Goal: Information Seeking & Learning: Learn about a topic

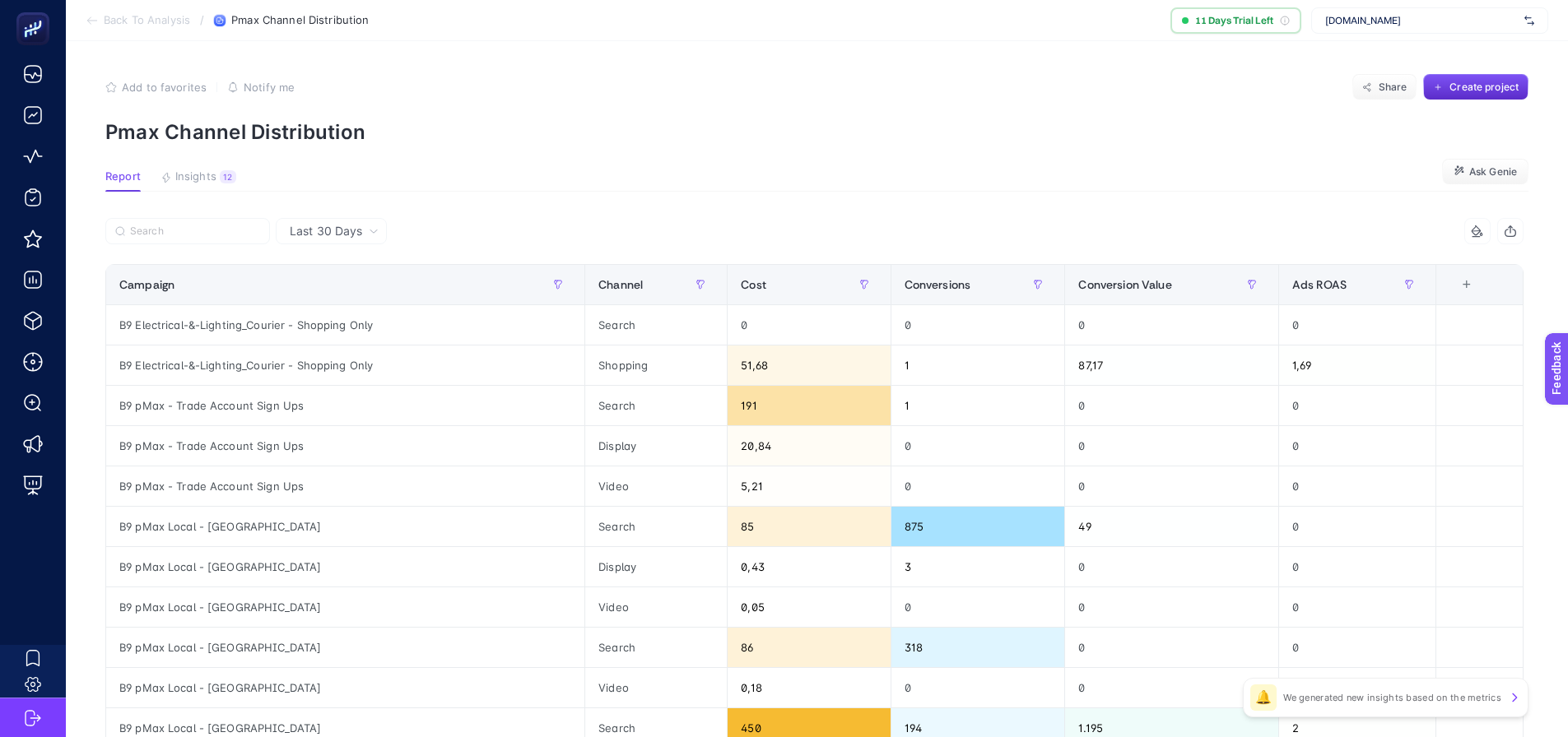
click at [1355, 27] on span "[DOMAIN_NAME]" at bounding box center [1421, 20] width 192 height 13
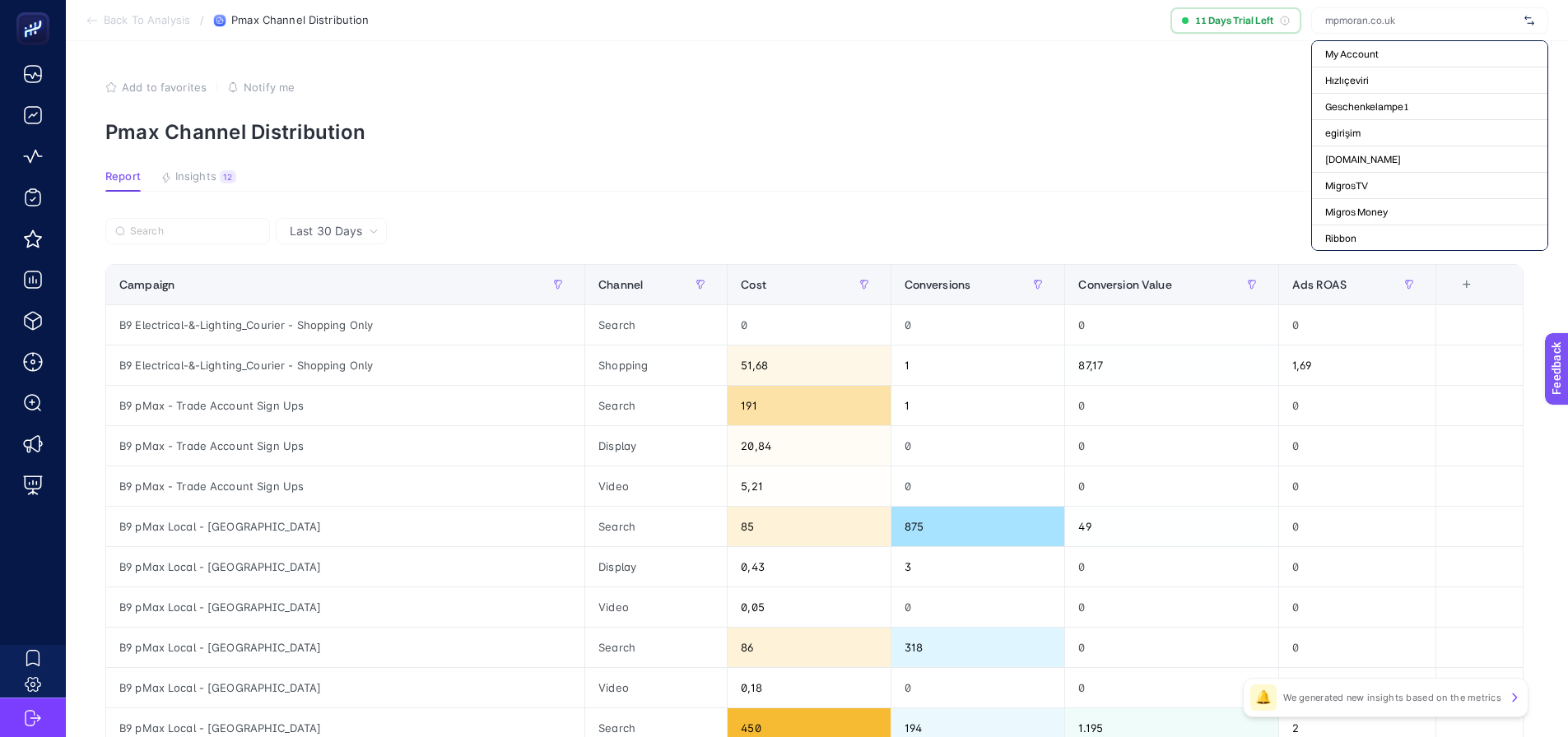
click at [1086, 82] on div "Add to favorites false Notify me Share Create project" at bounding box center [816, 86] width 1423 height 27
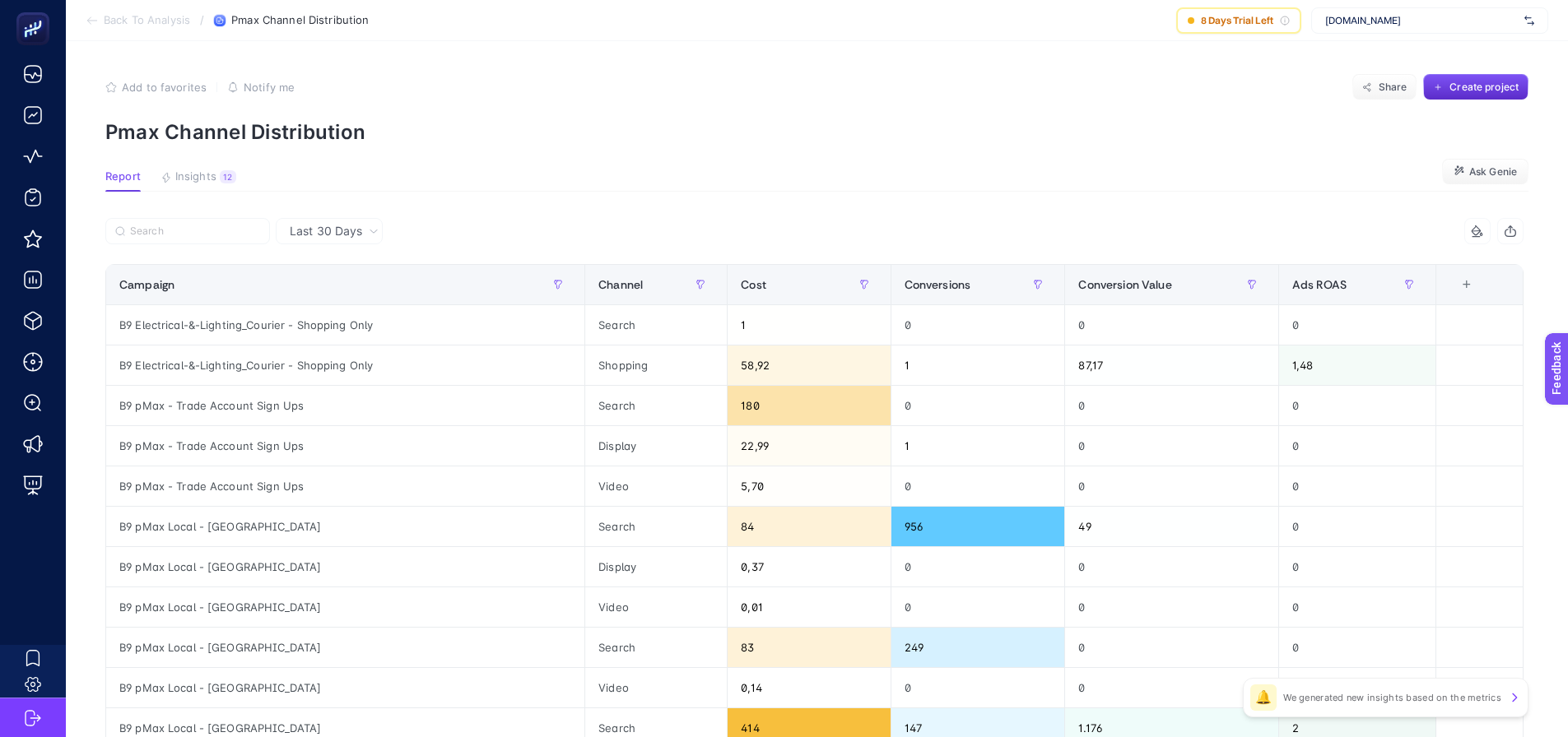
click at [1140, 25] on section "Back To Analysis / Pmax Channel Distribution 8 Days Trial Left mpmoran.co.uk" at bounding box center [817, 20] width 1502 height 41
click at [1196, 28] on div "8 Days Trial Left" at bounding box center [1239, 20] width 125 height 27
click at [1159, 24] on section "Back To Analysis / Pmax Channel Distribution 8 Days Trial Left mpmoran.co.uk" at bounding box center [817, 20] width 1502 height 41
click at [768, 276] on div "Cost" at bounding box center [809, 284] width 136 height 27
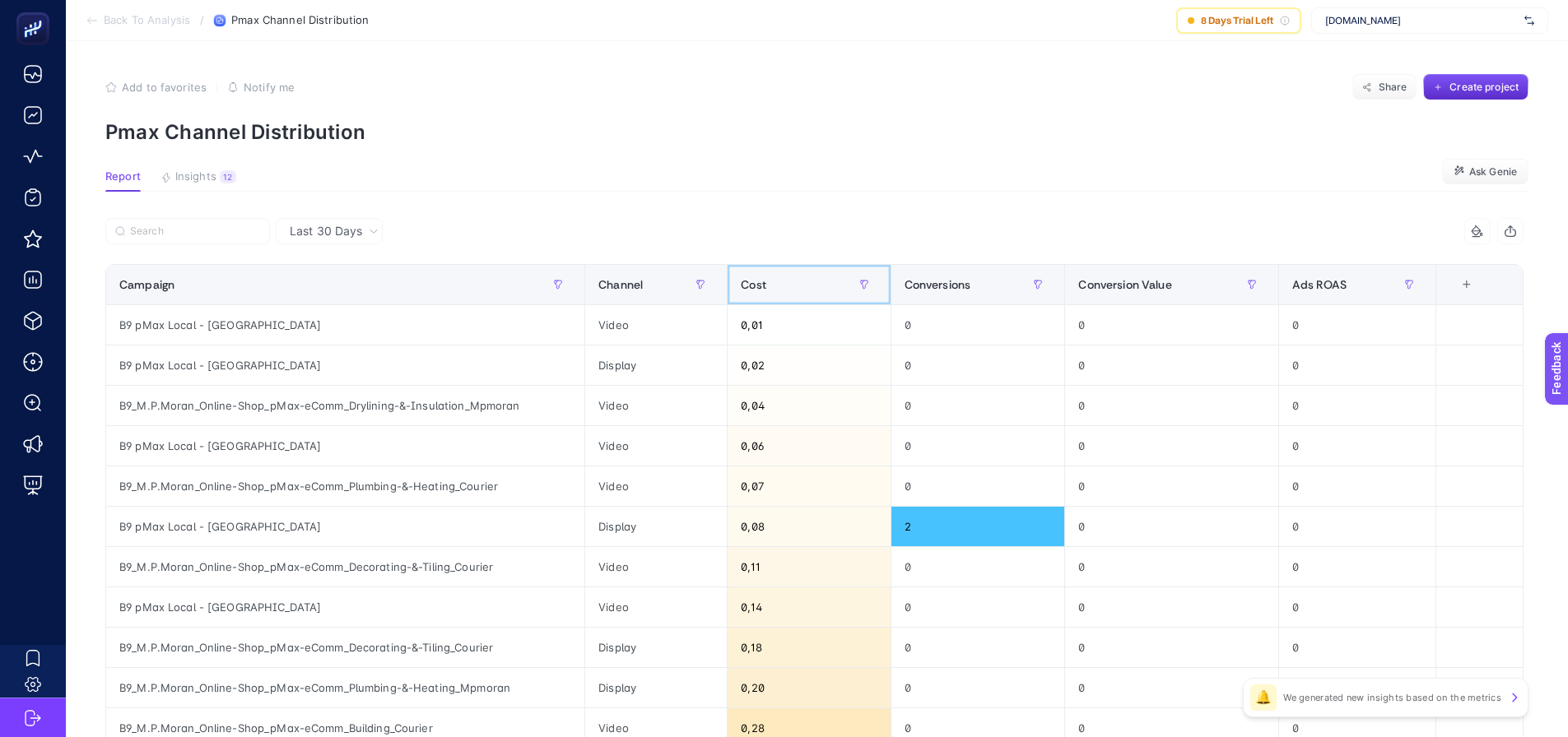
click at [778, 279] on div "Cost" at bounding box center [809, 284] width 136 height 27
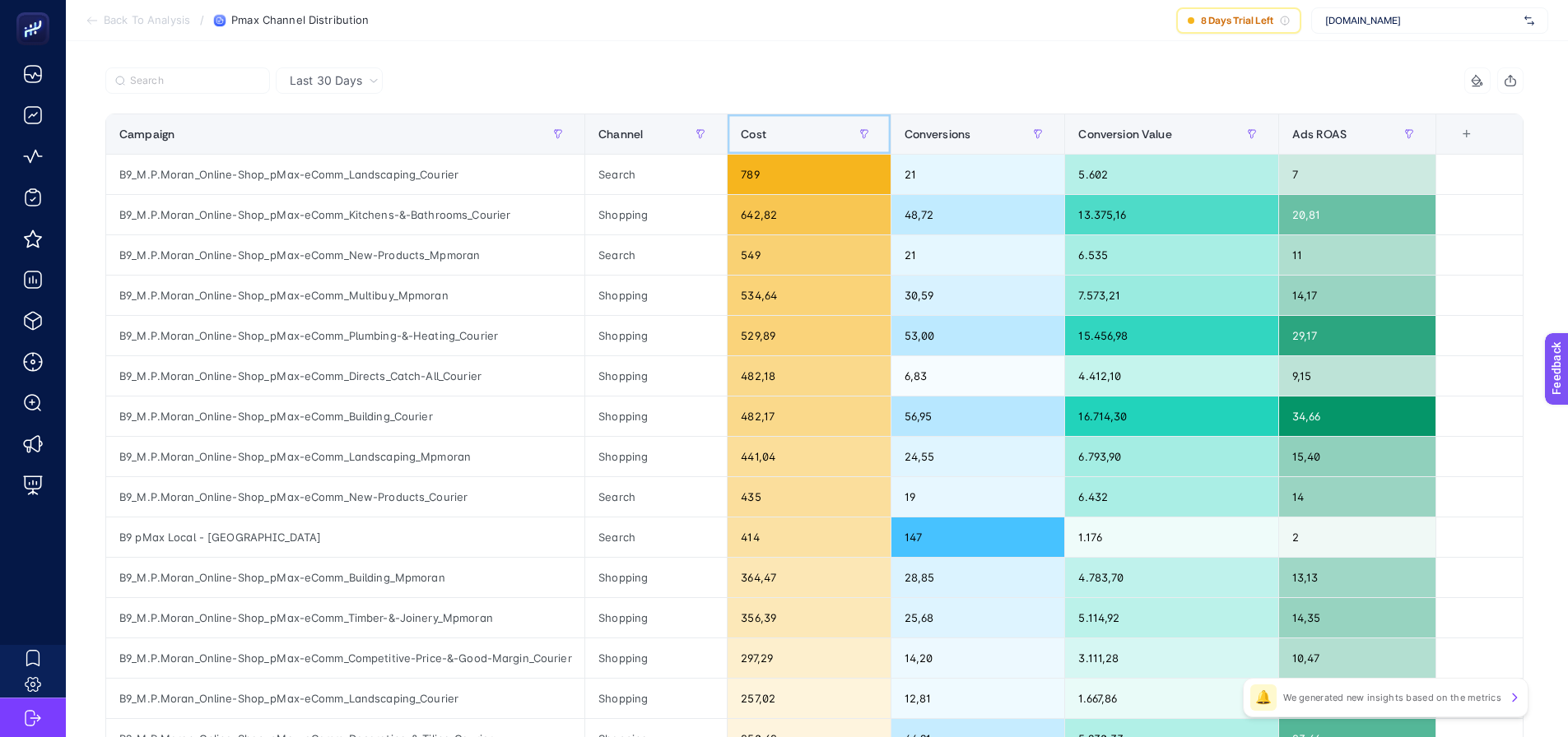
scroll to position [165, 0]
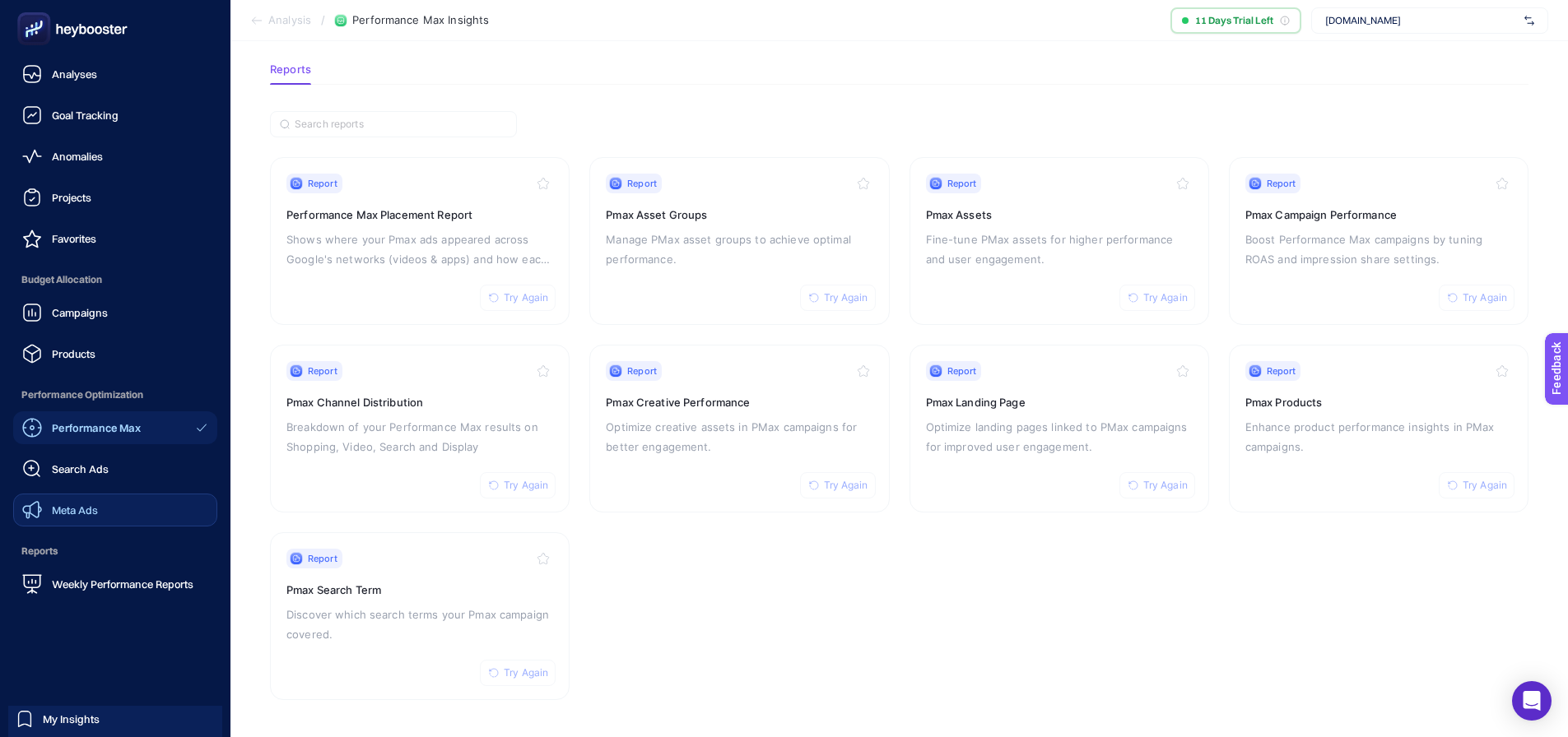
click at [40, 506] on icon at bounding box center [31, 510] width 19 height 19
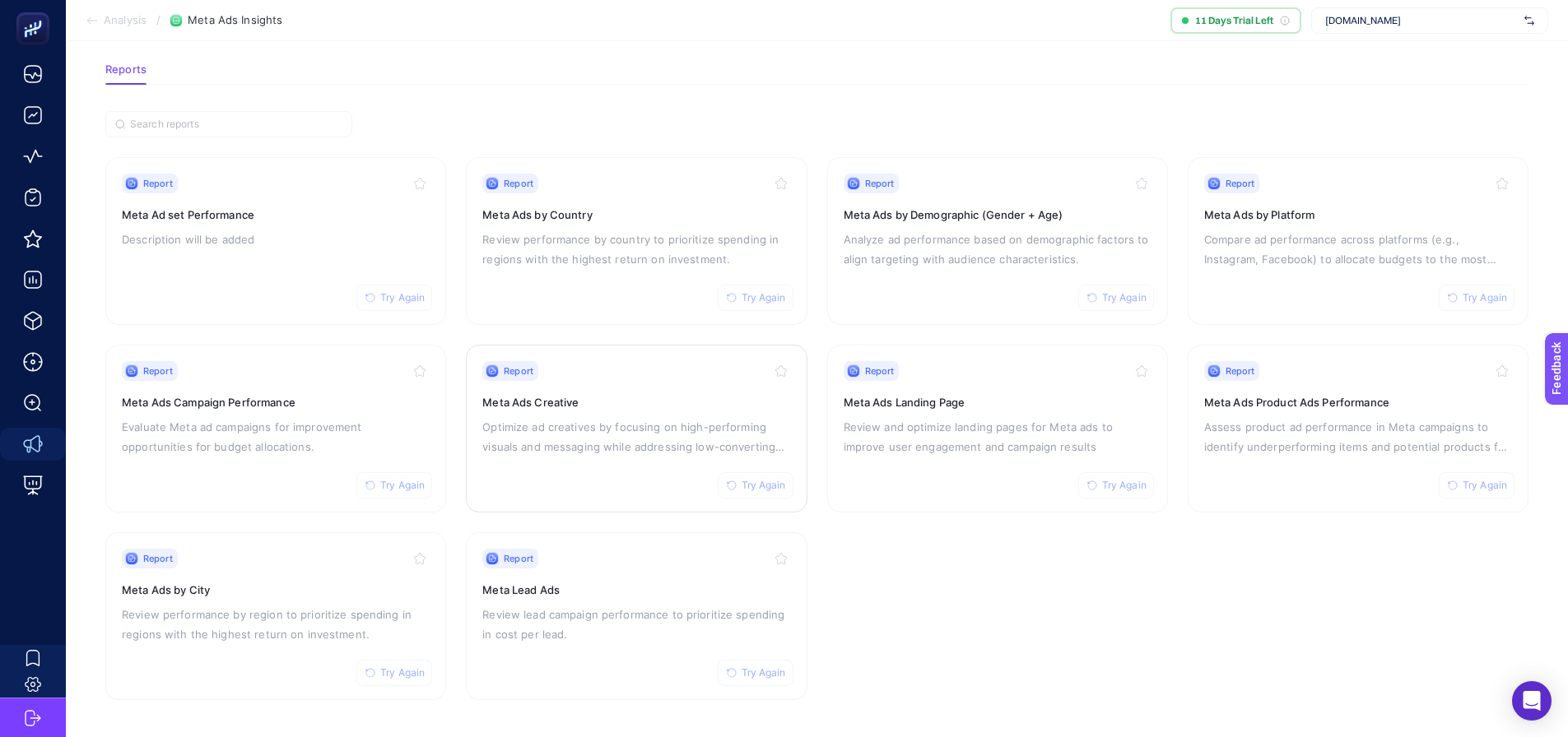
click at [670, 456] on div "Report Try Again Meta Ads Creative Optimize ad creatives by focusing on high-pe…" at bounding box center [636, 429] width 308 height 135
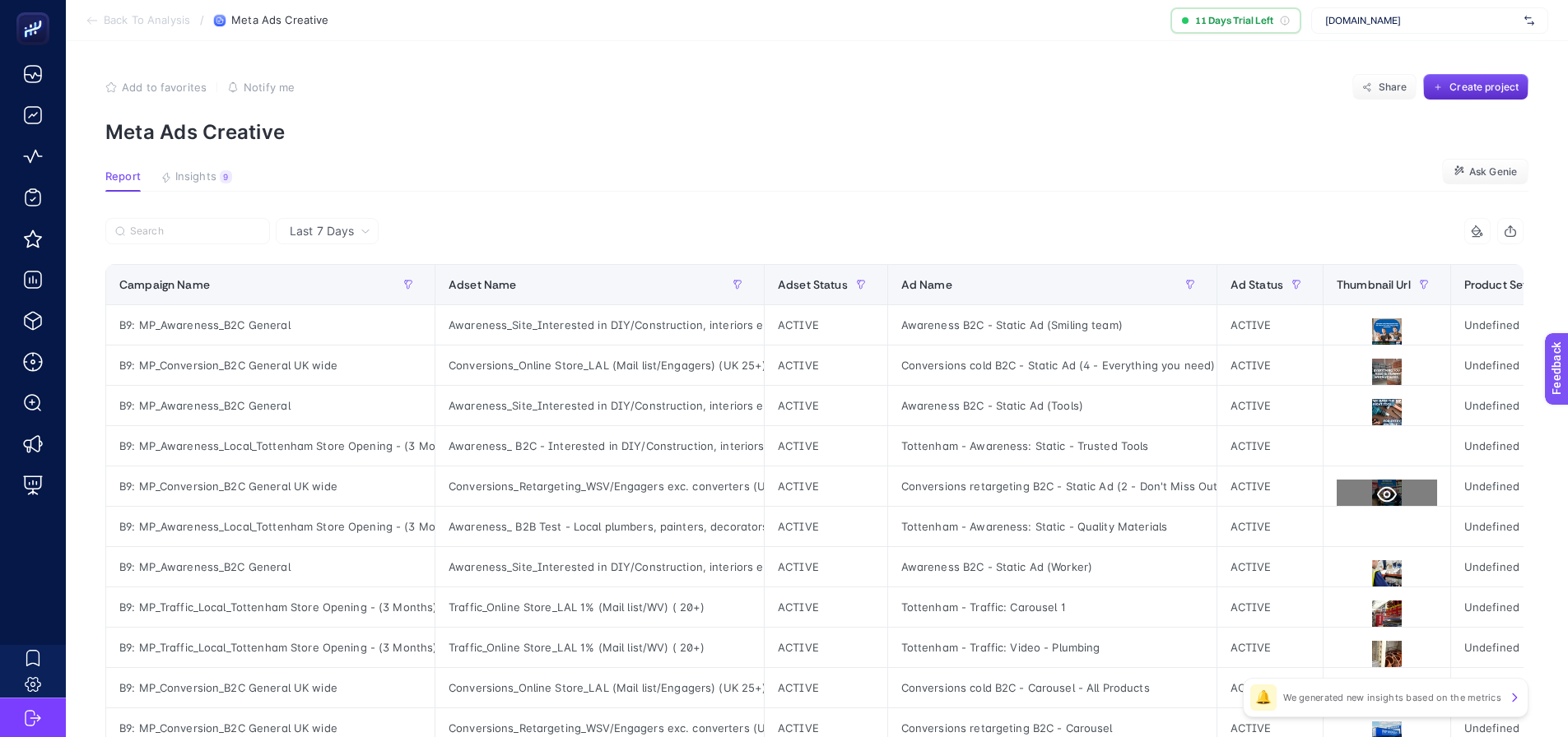
click at [1377, 501] on icon at bounding box center [1386, 494] width 19 height 19
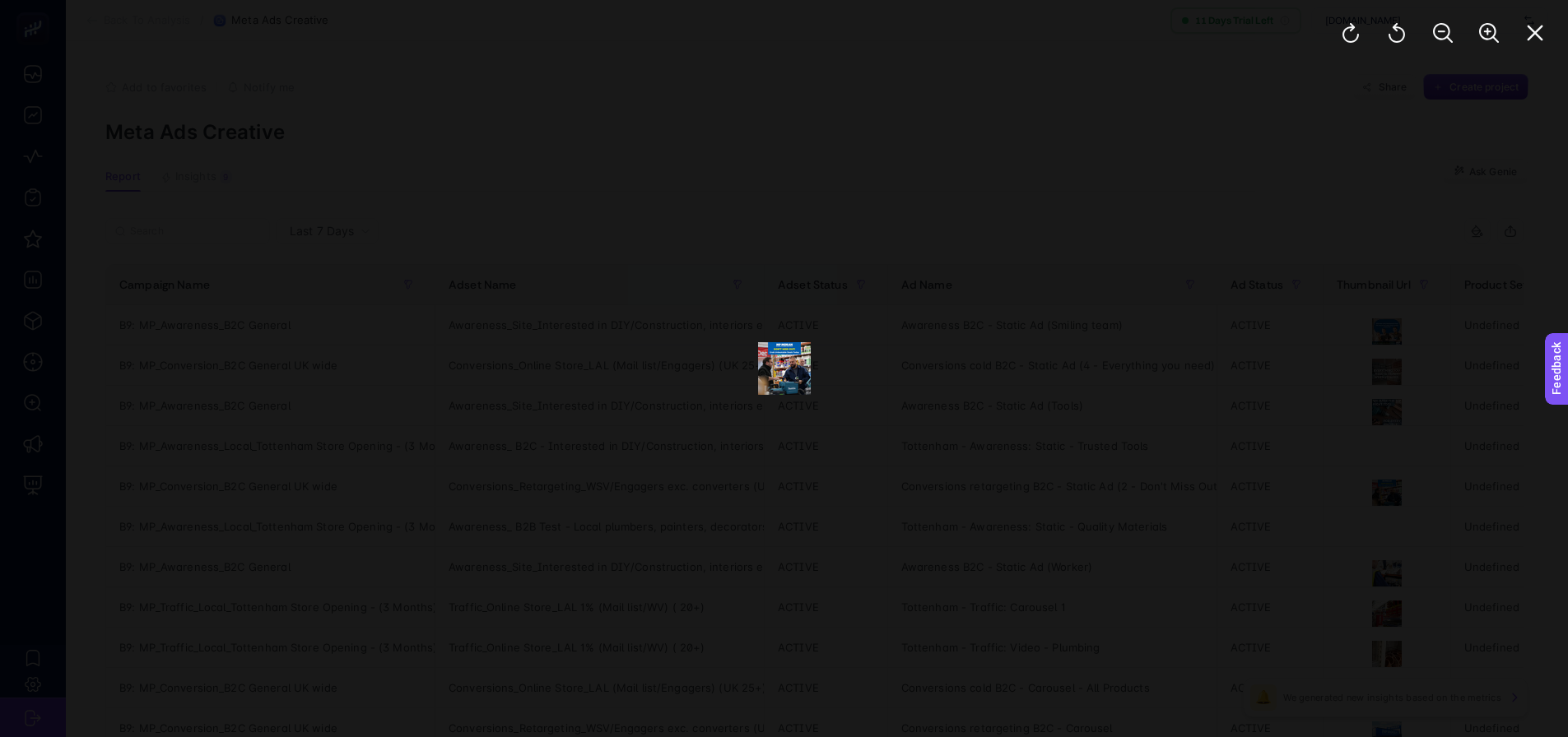
click at [1081, 342] on div at bounding box center [784, 368] width 1568 height 737
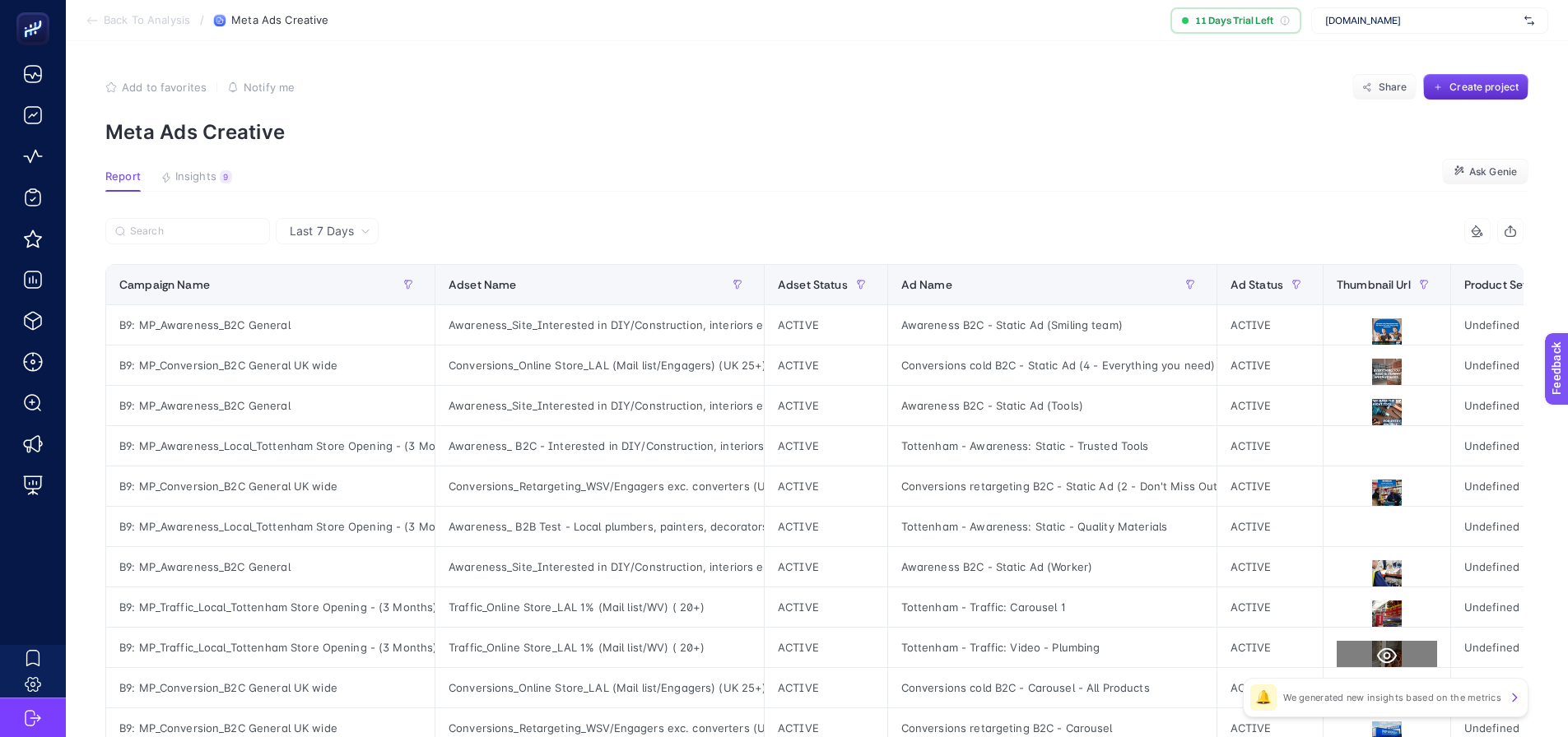
click at [1390, 651] on icon at bounding box center [1386, 656] width 19 height 16
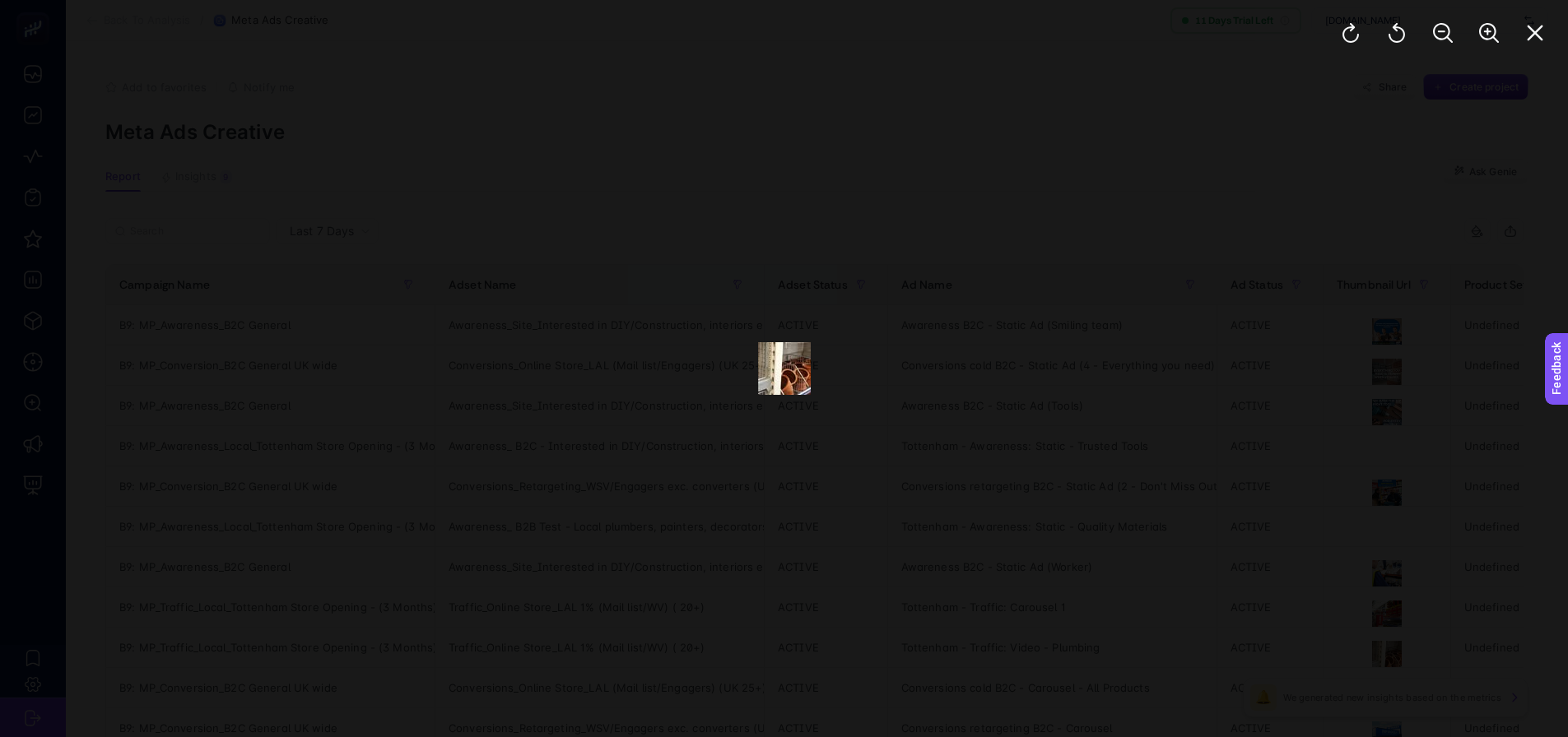
click at [1107, 491] on div at bounding box center [784, 368] width 1568 height 737
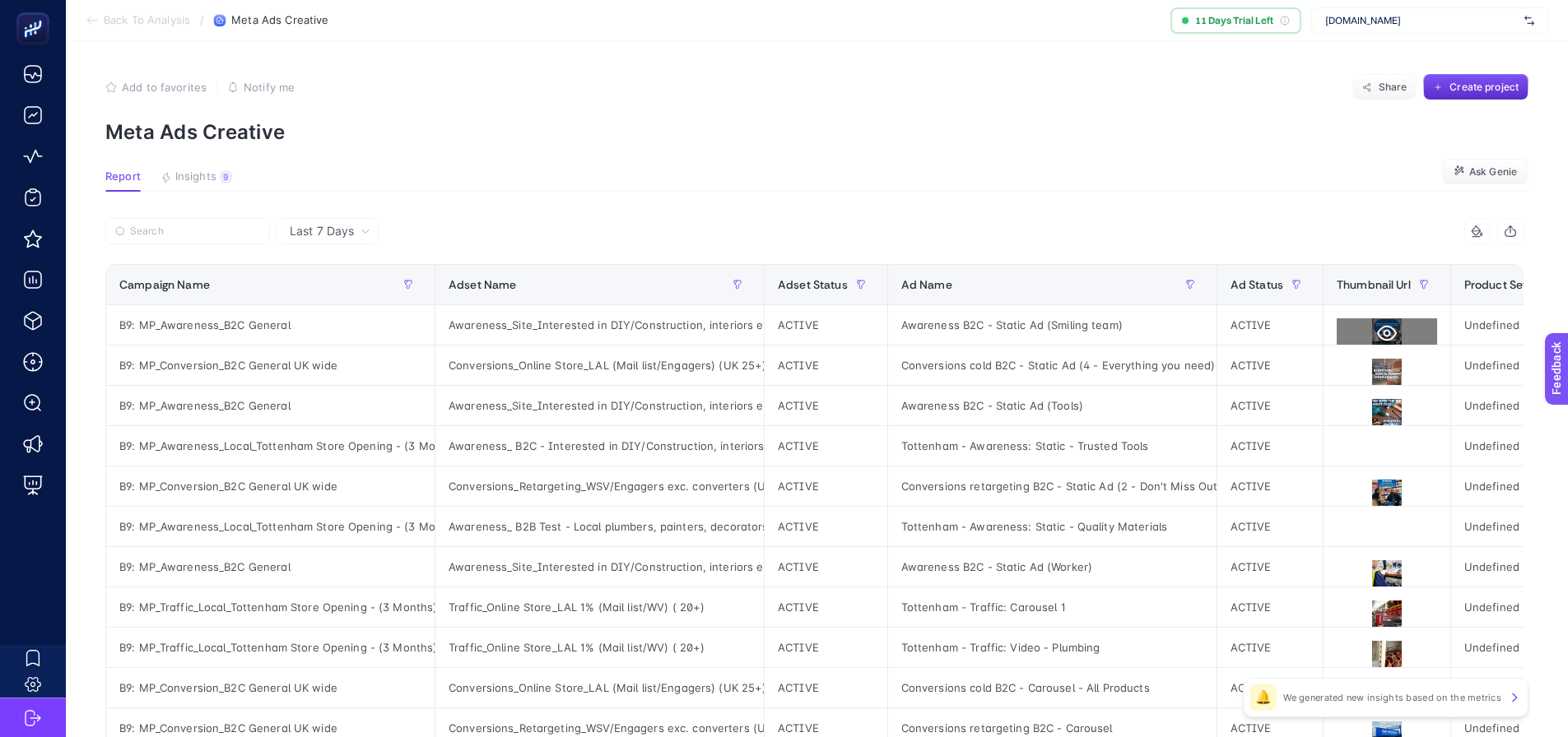
click at [1385, 333] on icon at bounding box center [1386, 333] width 19 height 19
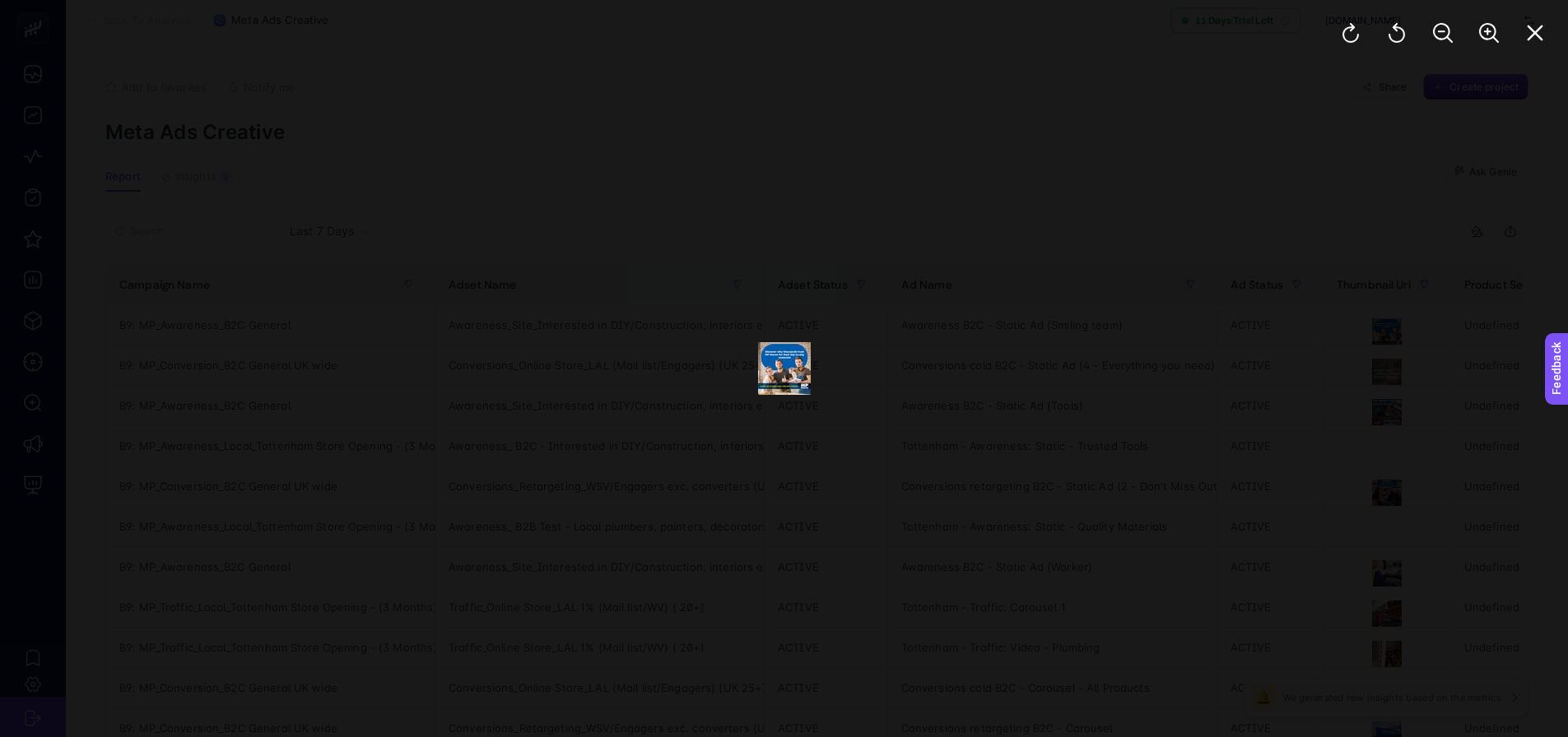
click at [973, 424] on div at bounding box center [784, 368] width 1568 height 737
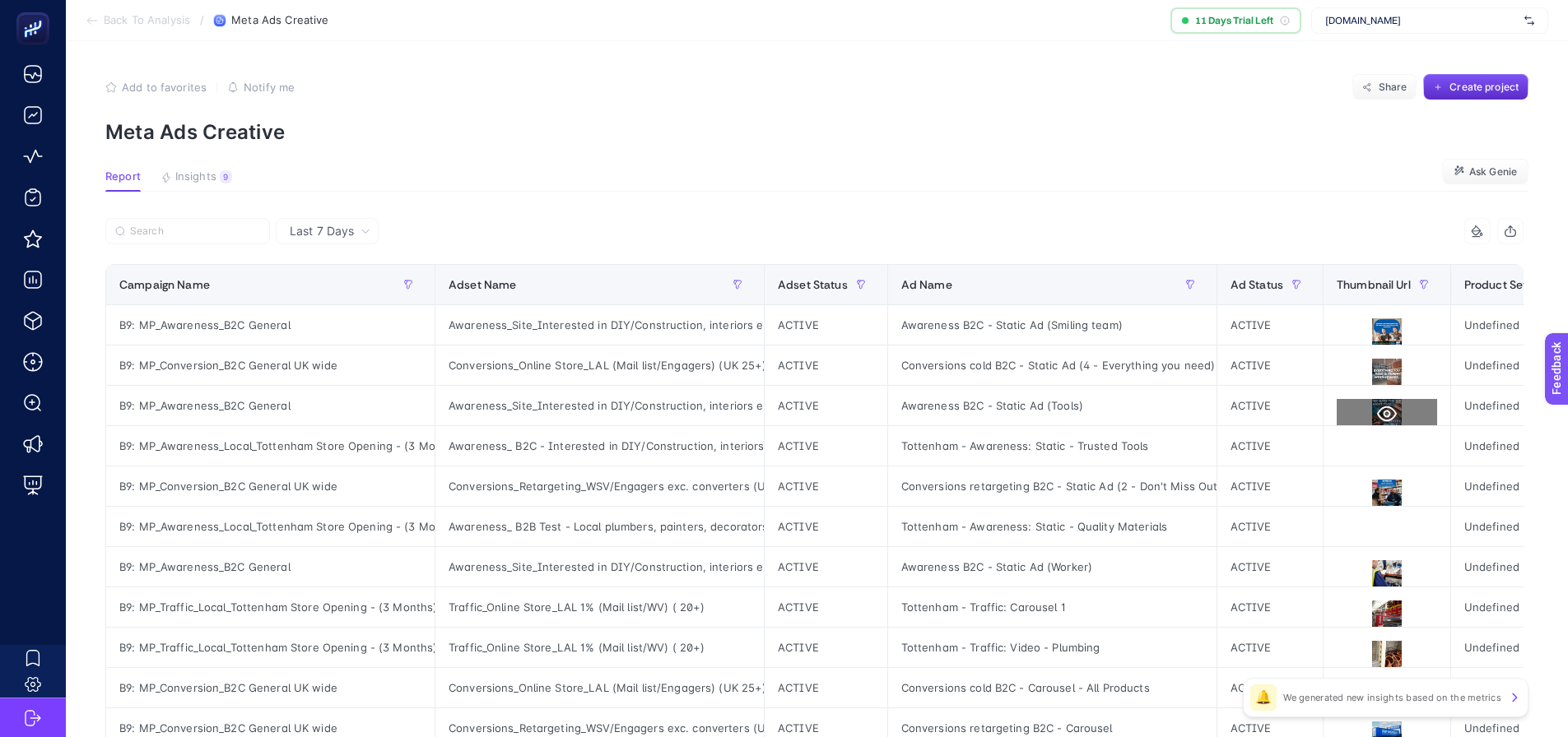
click at [1385, 409] on icon at bounding box center [1386, 413] width 19 height 19
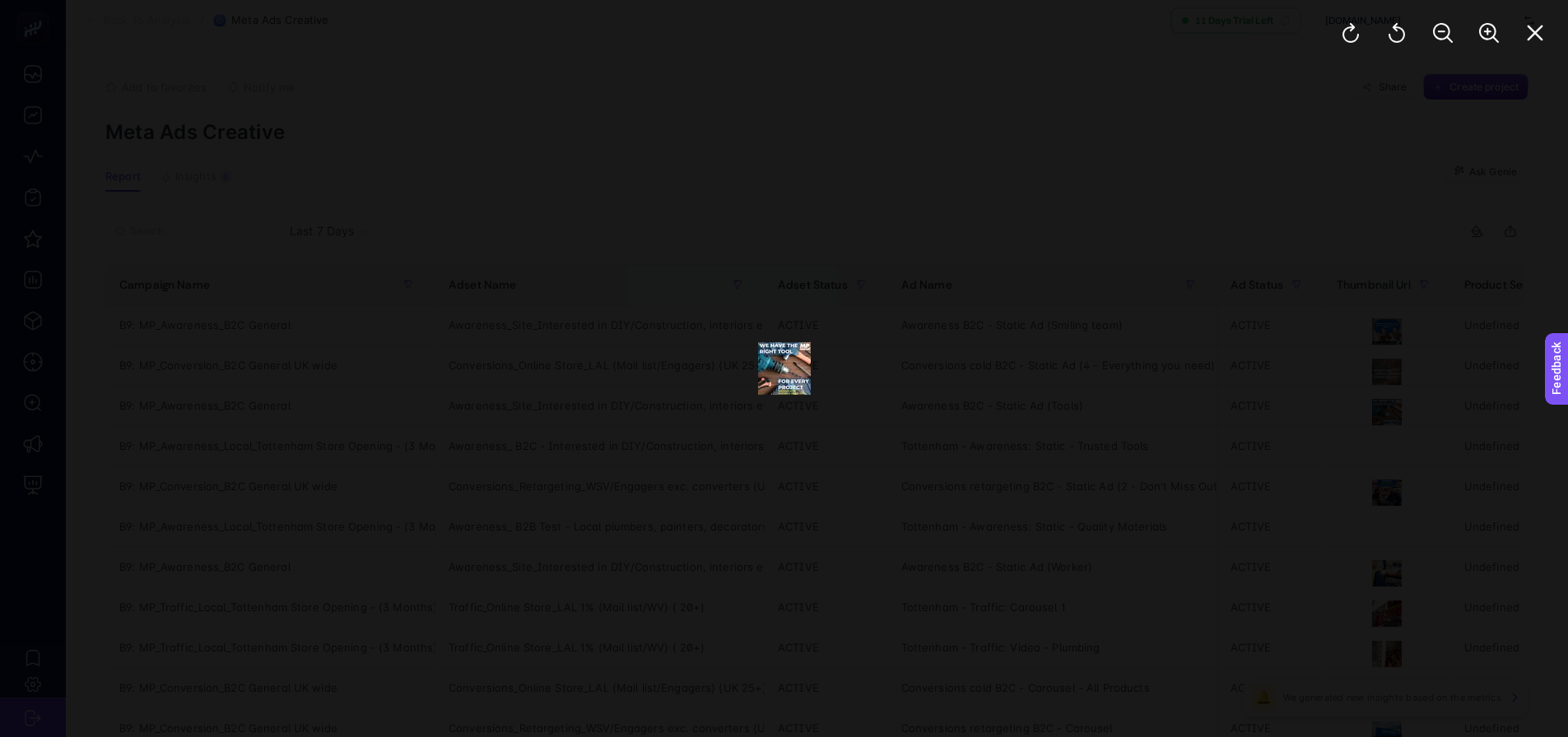
click at [976, 460] on div at bounding box center [784, 368] width 1568 height 737
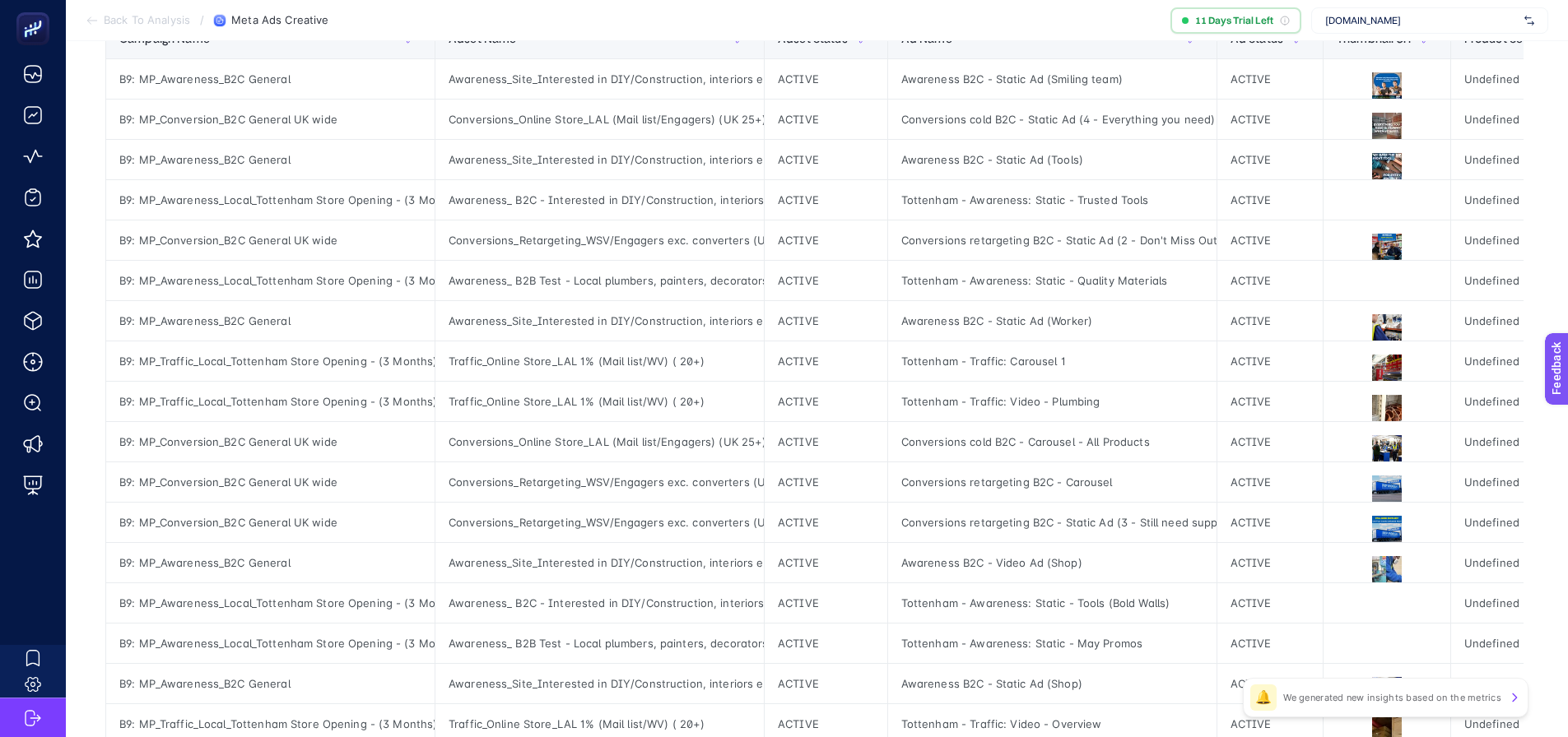
scroll to position [247, 0]
click at [1377, 571] on icon at bounding box center [1386, 570] width 19 height 19
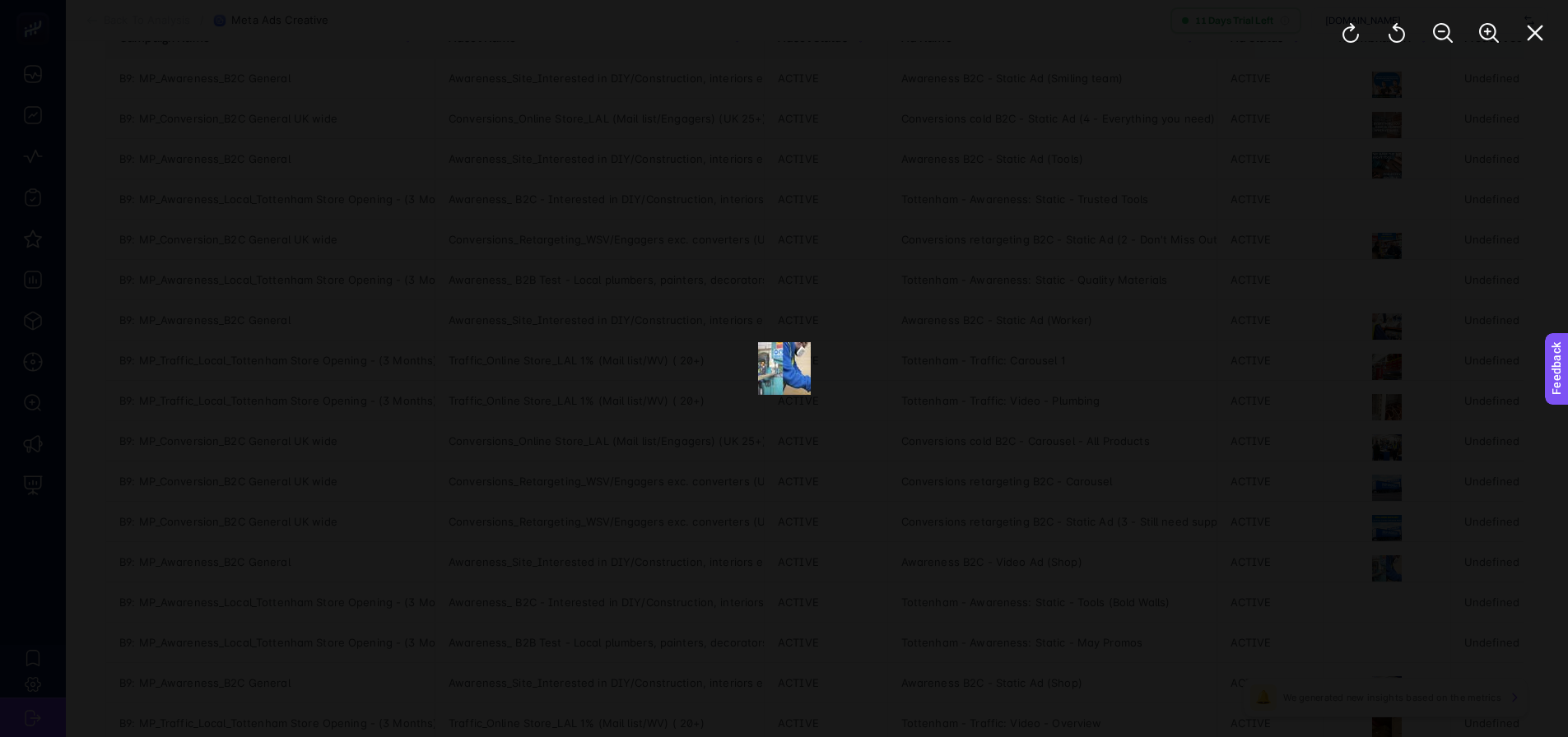
click at [1149, 517] on div at bounding box center [784, 368] width 1568 height 737
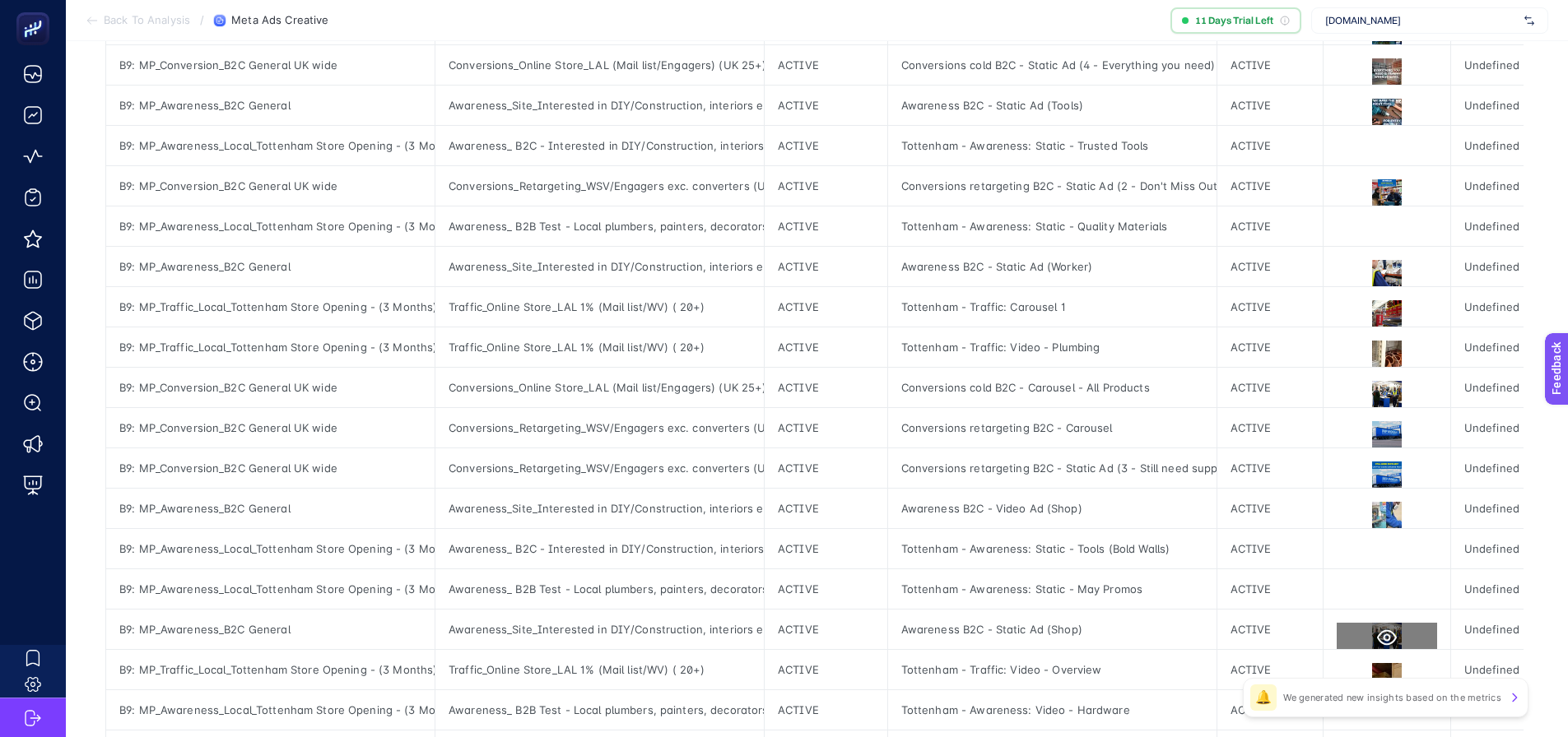
scroll to position [329, 0]
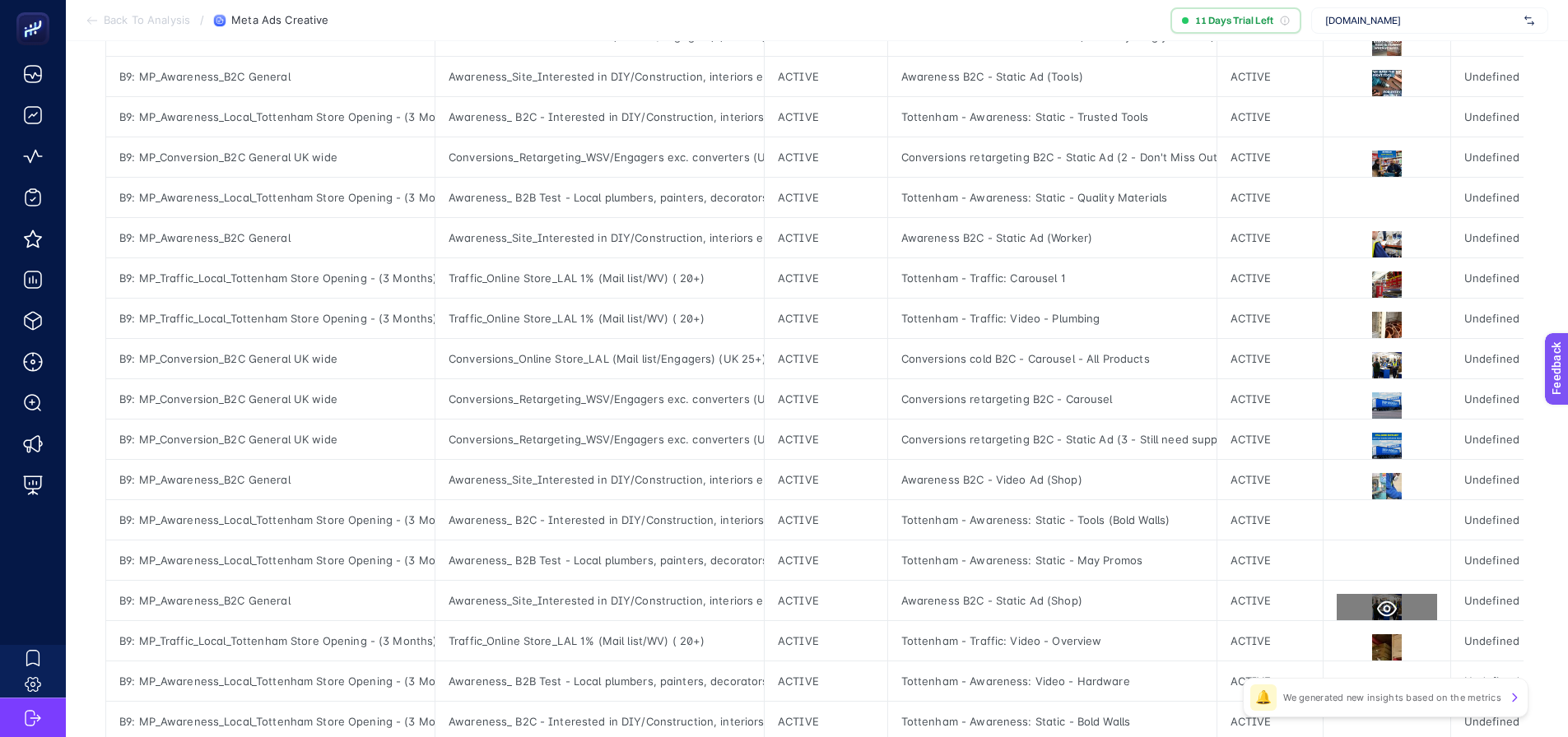
click at [1381, 601] on icon at bounding box center [1386, 608] width 19 height 19
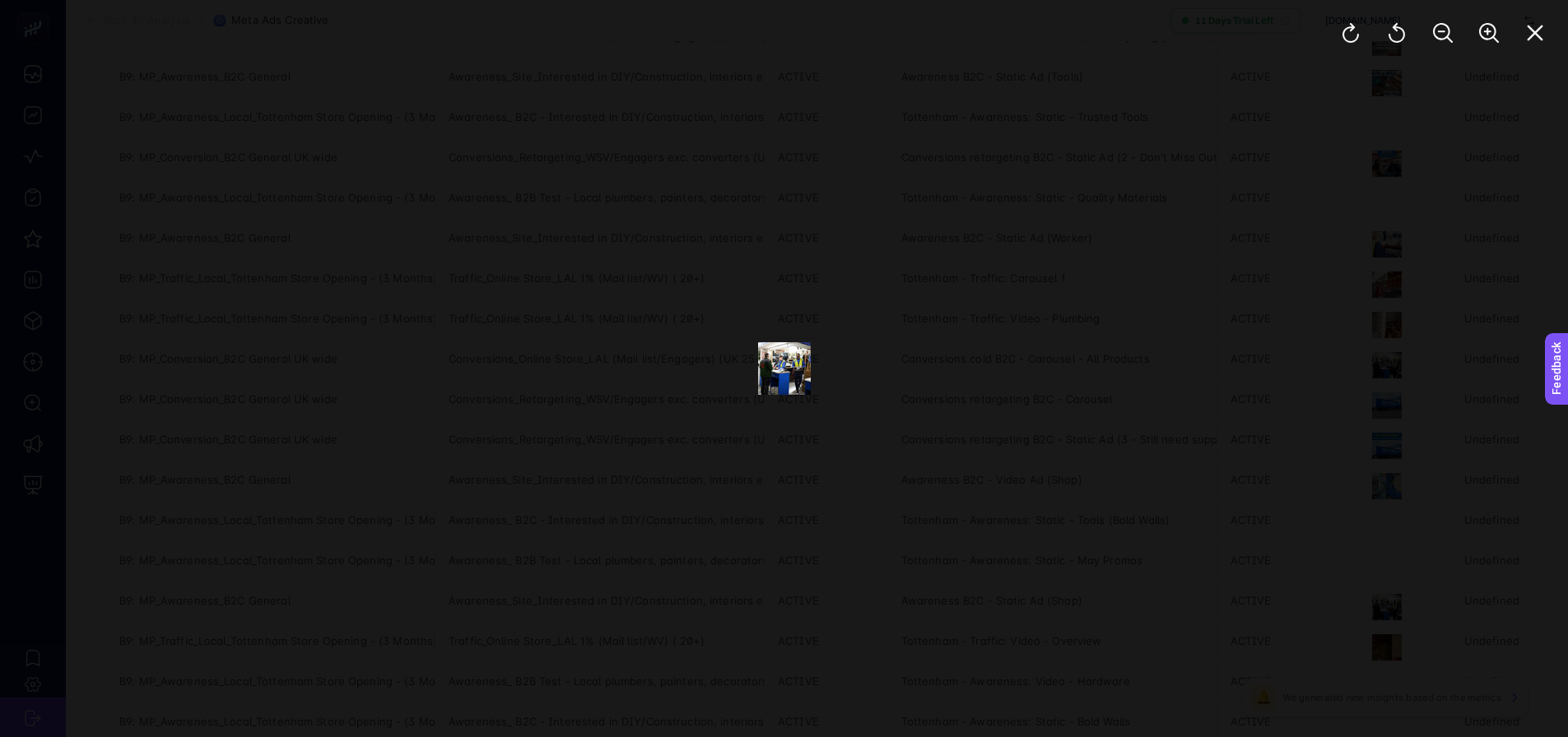
click at [1144, 534] on div at bounding box center [784, 368] width 1568 height 737
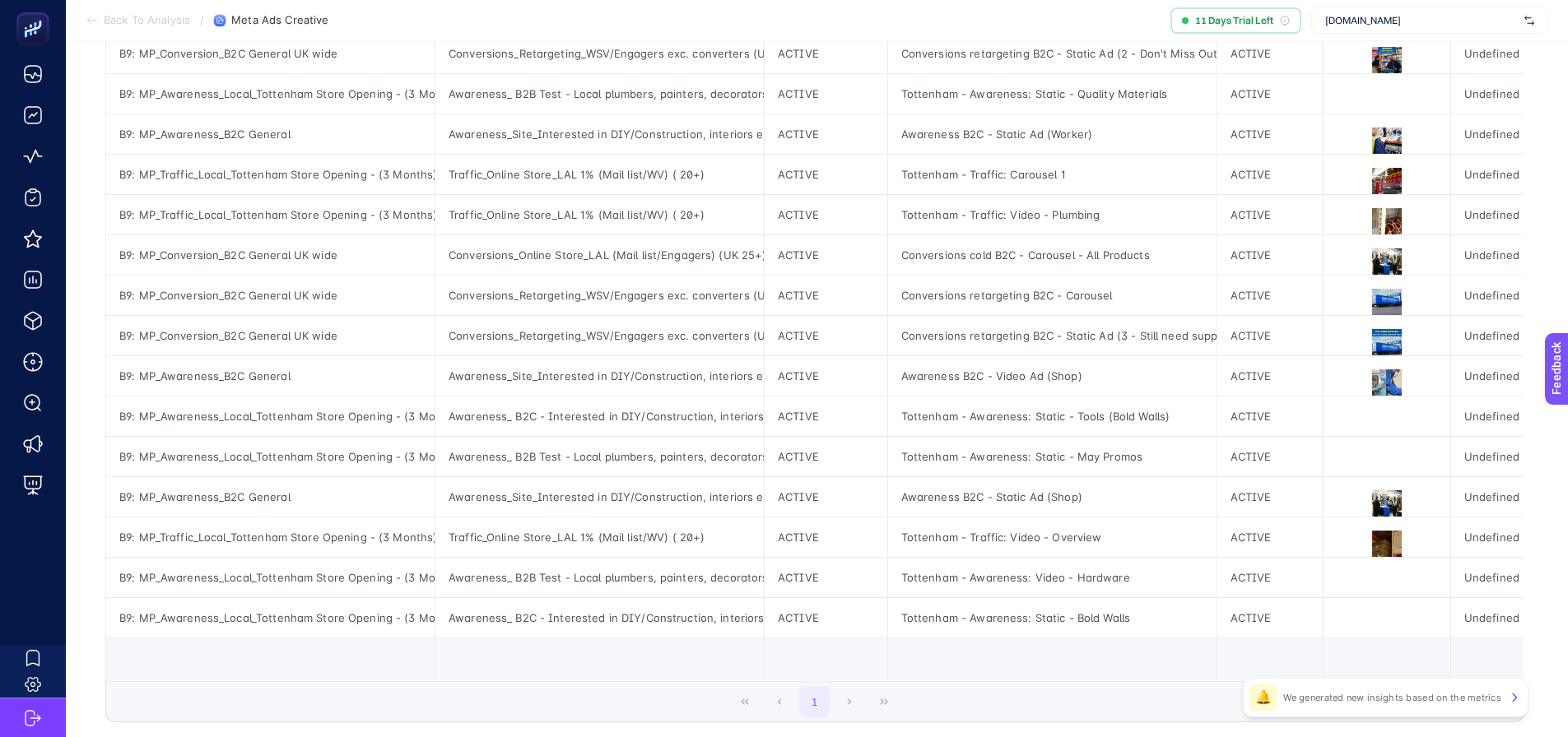
scroll to position [557, 0]
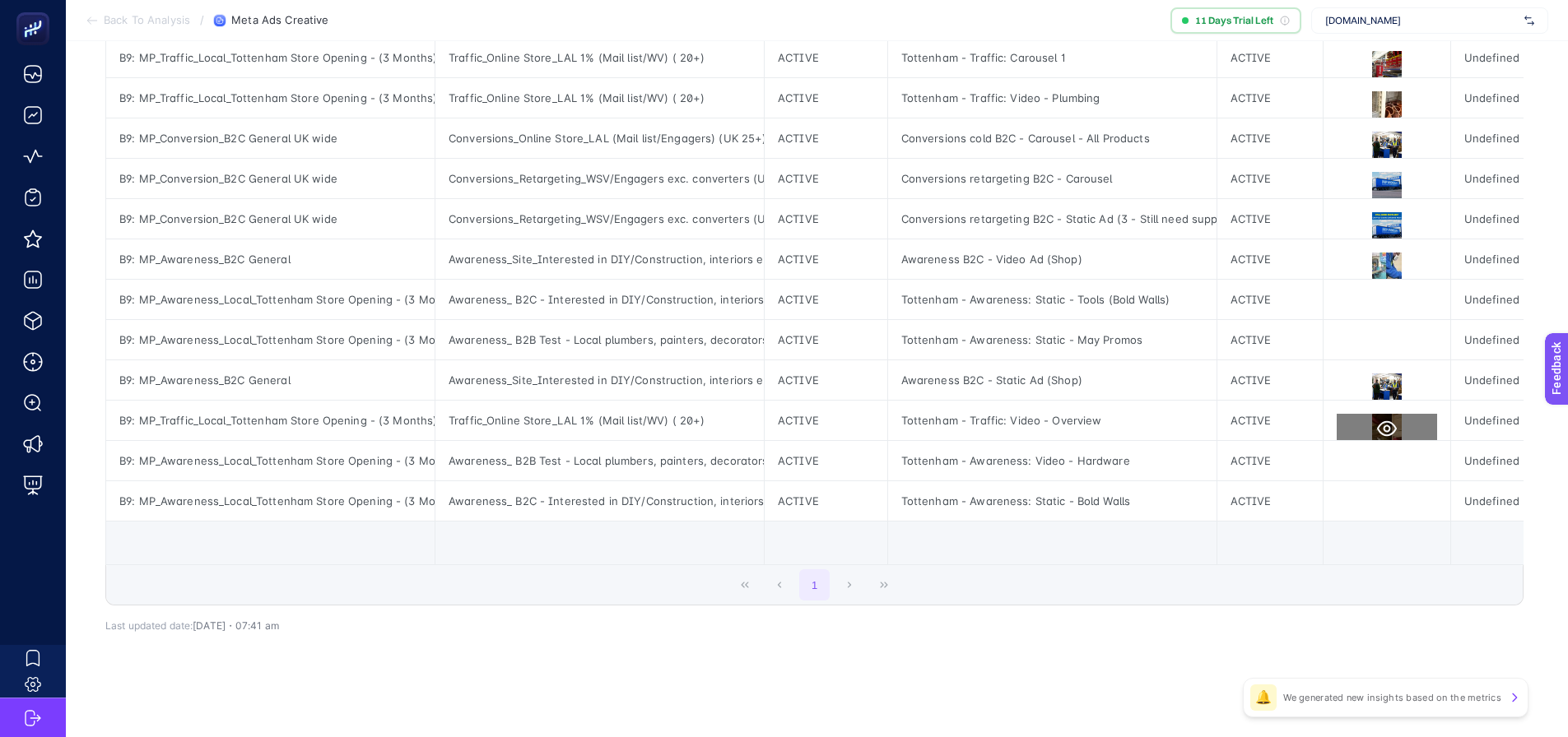
click at [1382, 428] on icon at bounding box center [1386, 429] width 19 height 16
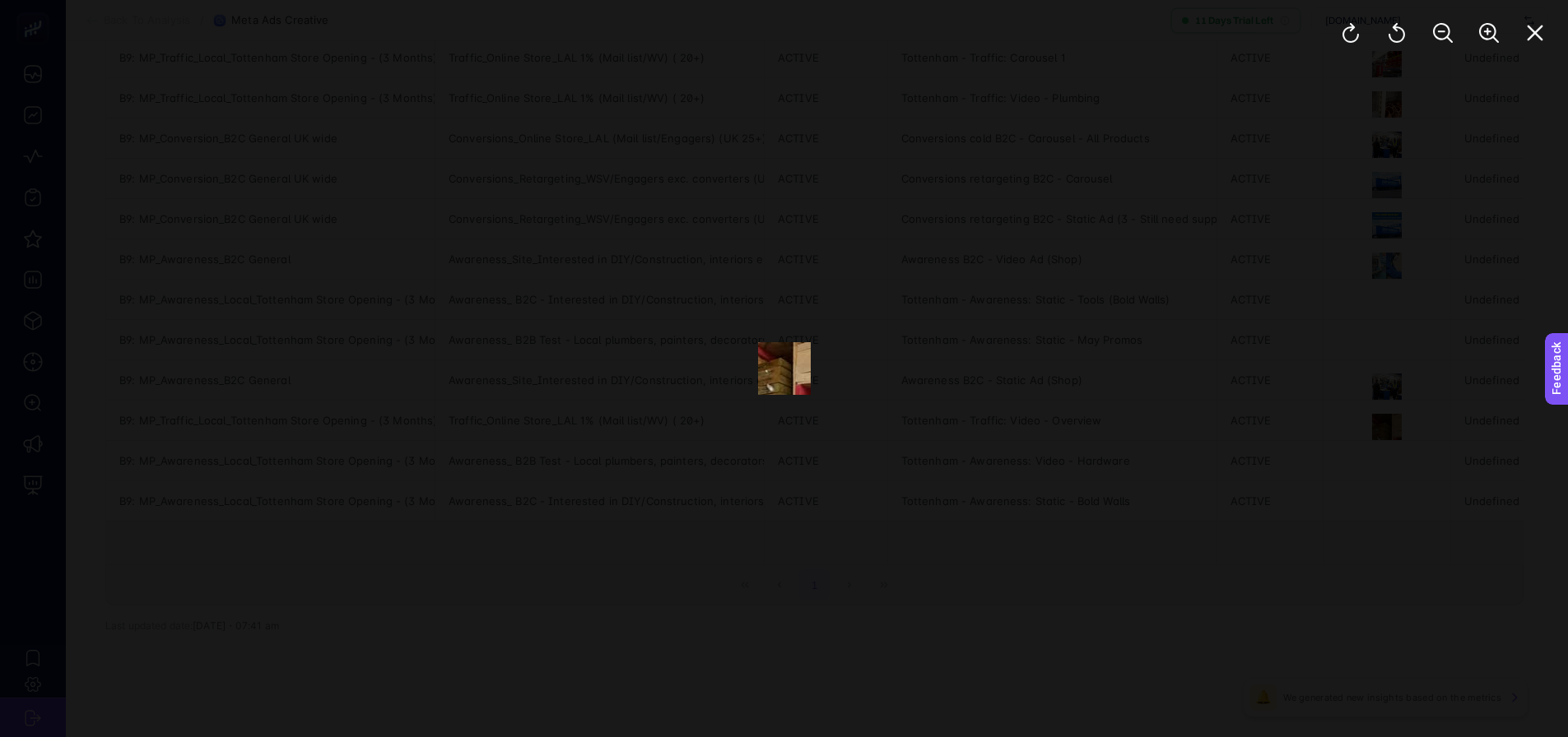
click at [1156, 489] on div at bounding box center [784, 368] width 1568 height 737
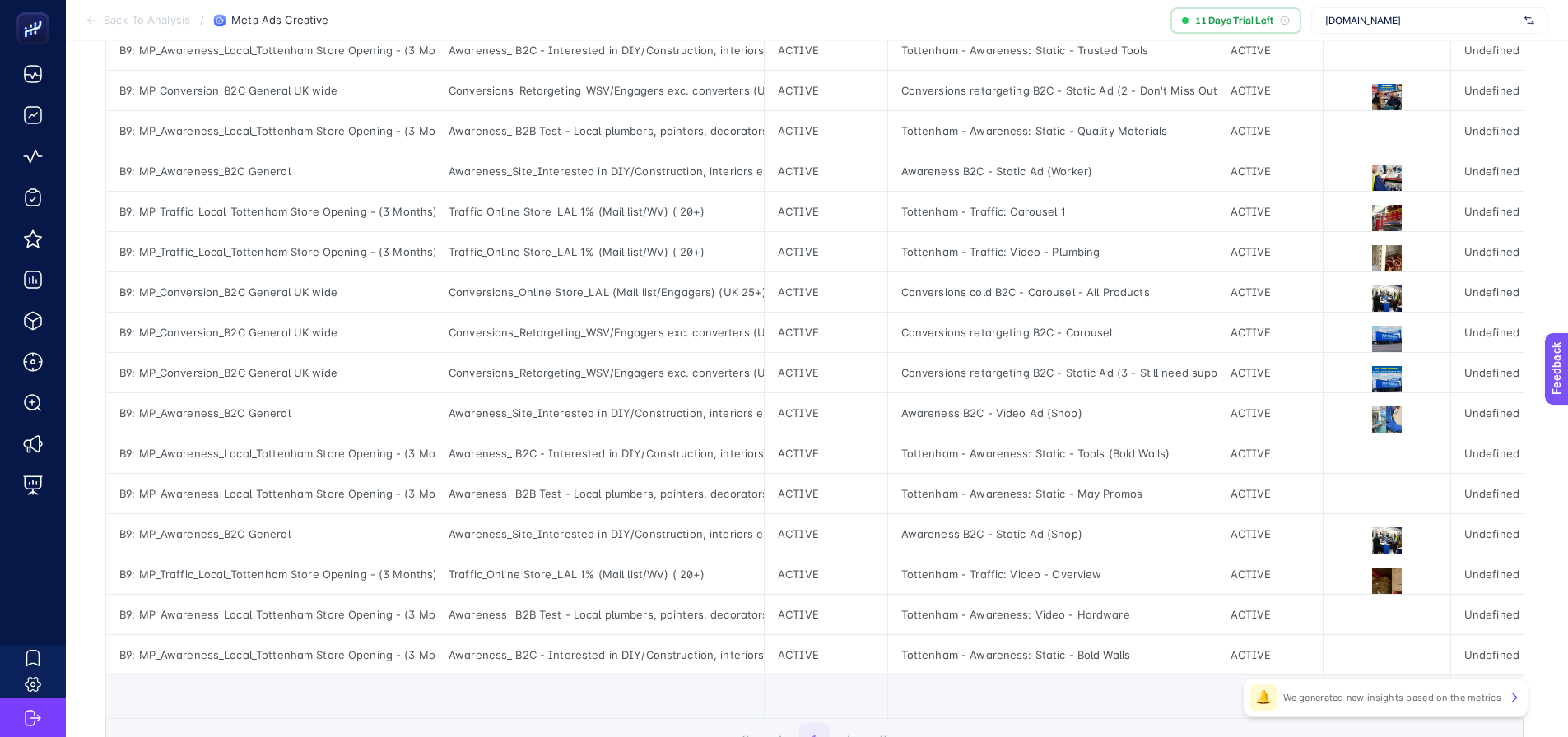
scroll to position [309, 0]
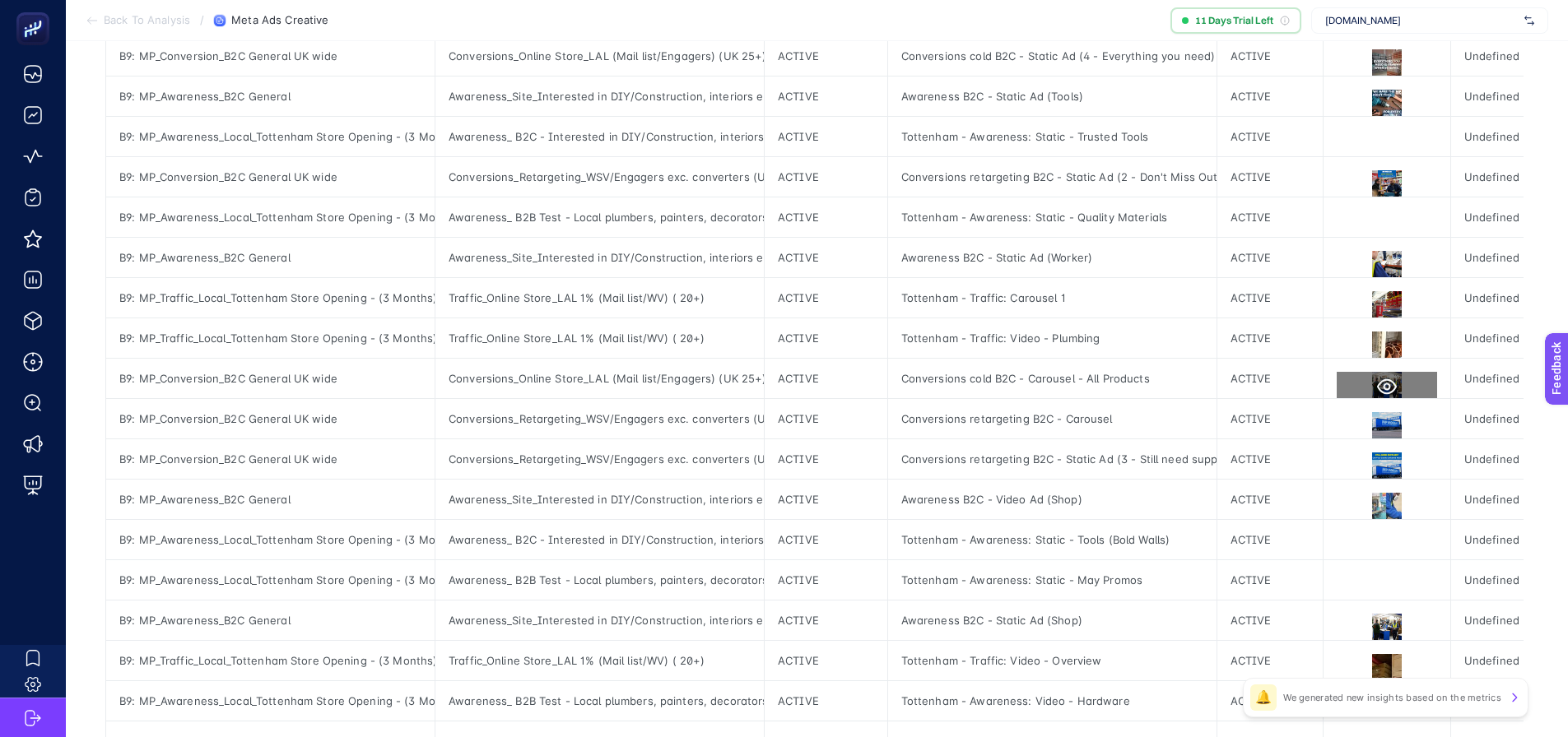
click at [1377, 388] on icon at bounding box center [1386, 386] width 19 height 19
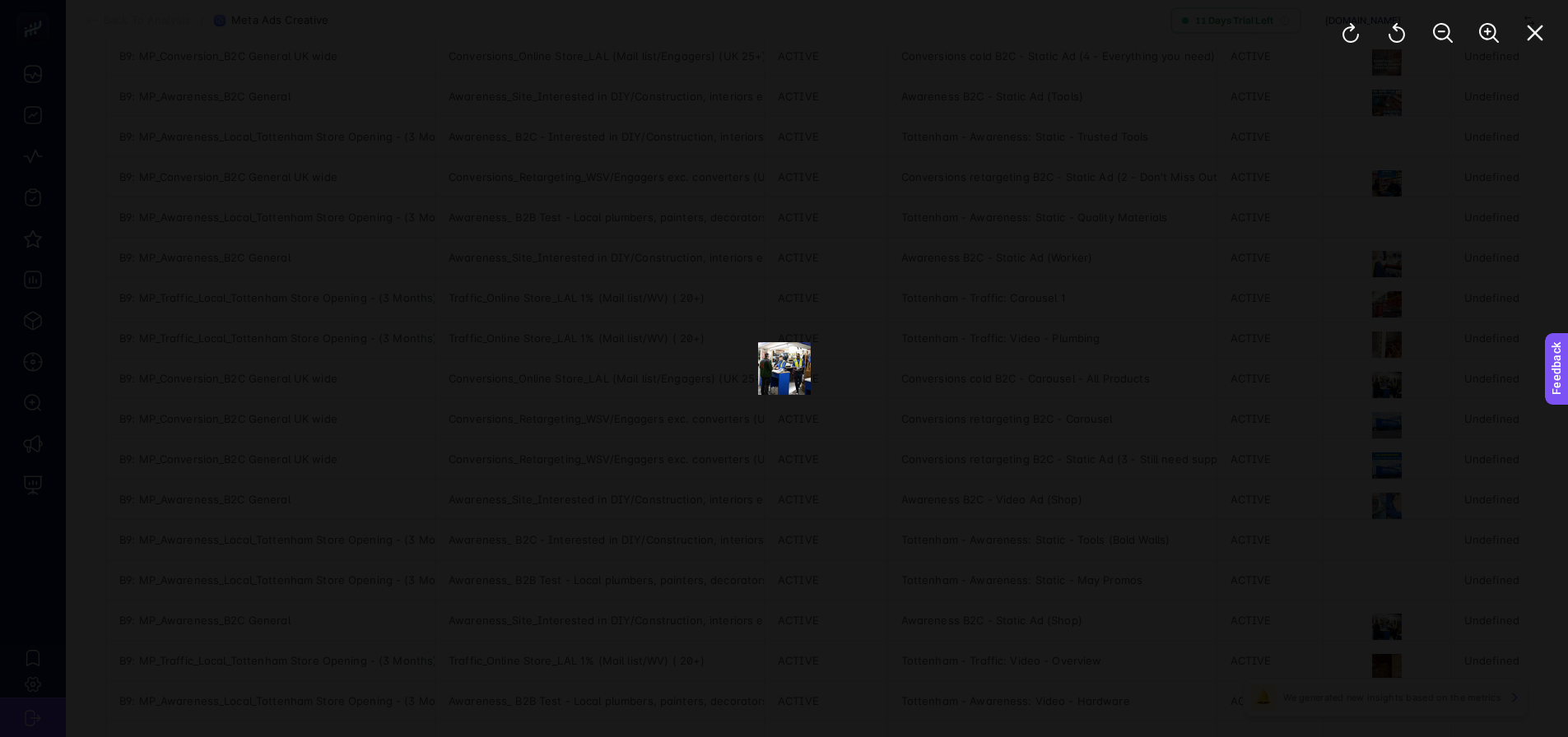
click at [1040, 432] on div at bounding box center [784, 368] width 1568 height 737
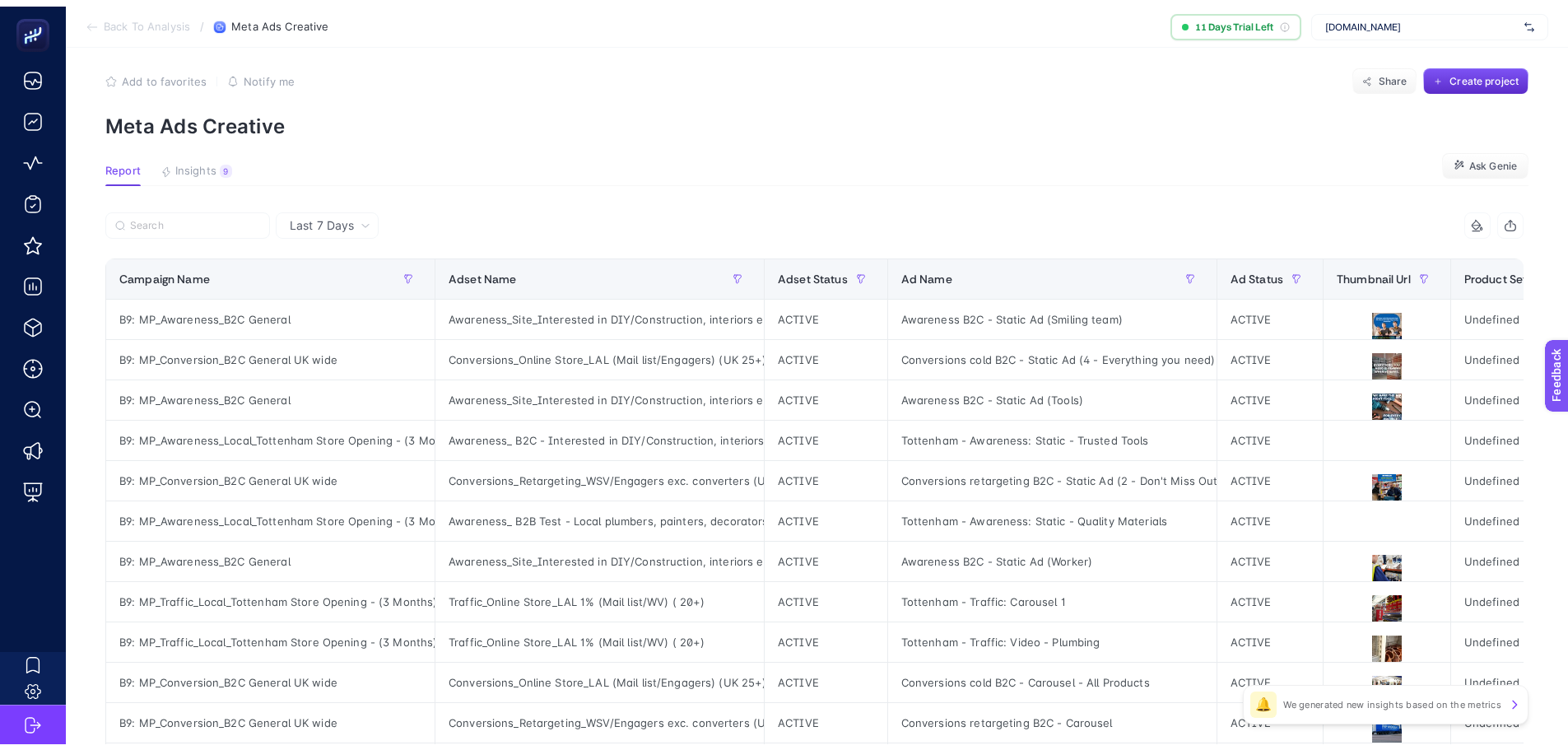
scroll to position [0, 0]
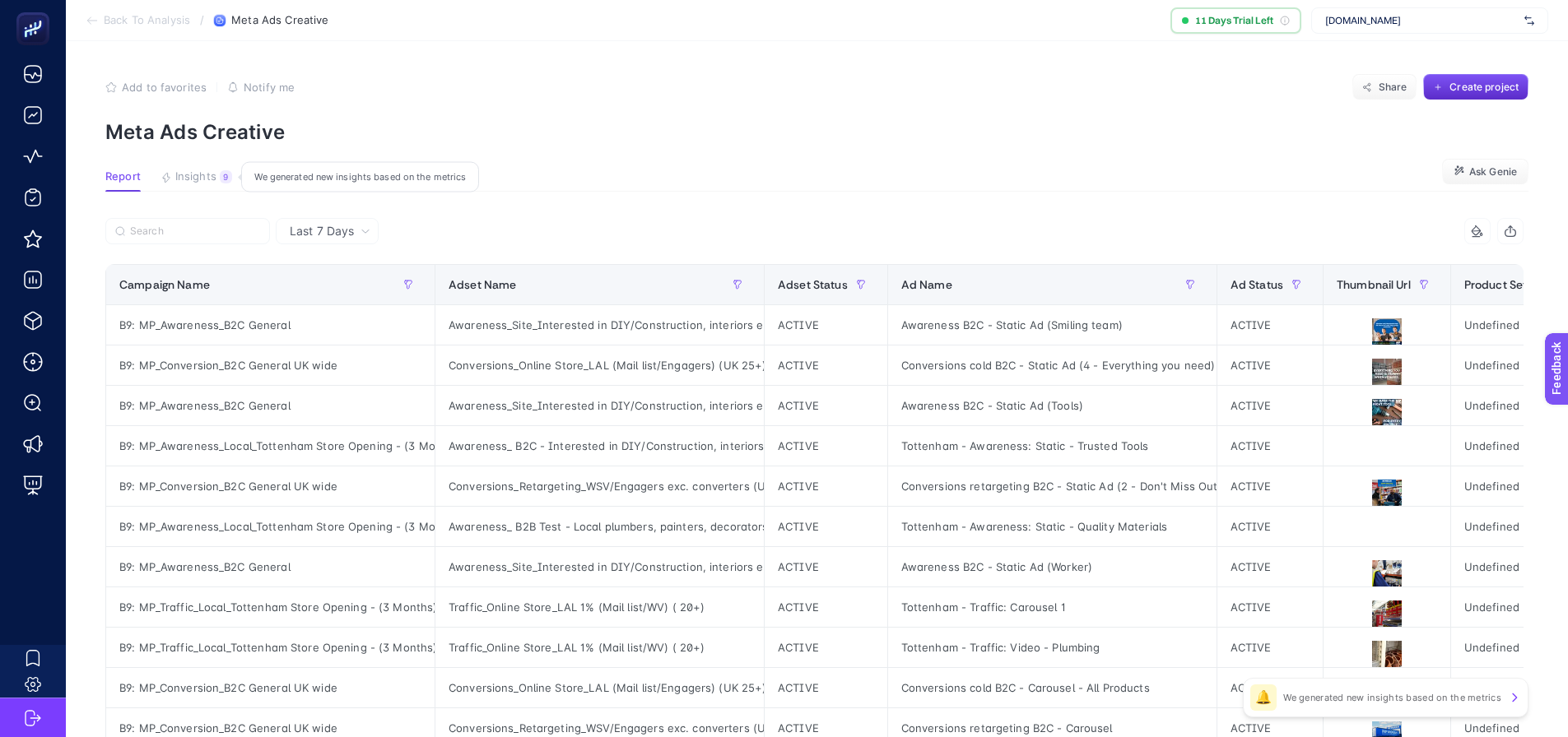
click at [197, 181] on span "Insights" at bounding box center [196, 177] width 41 height 13
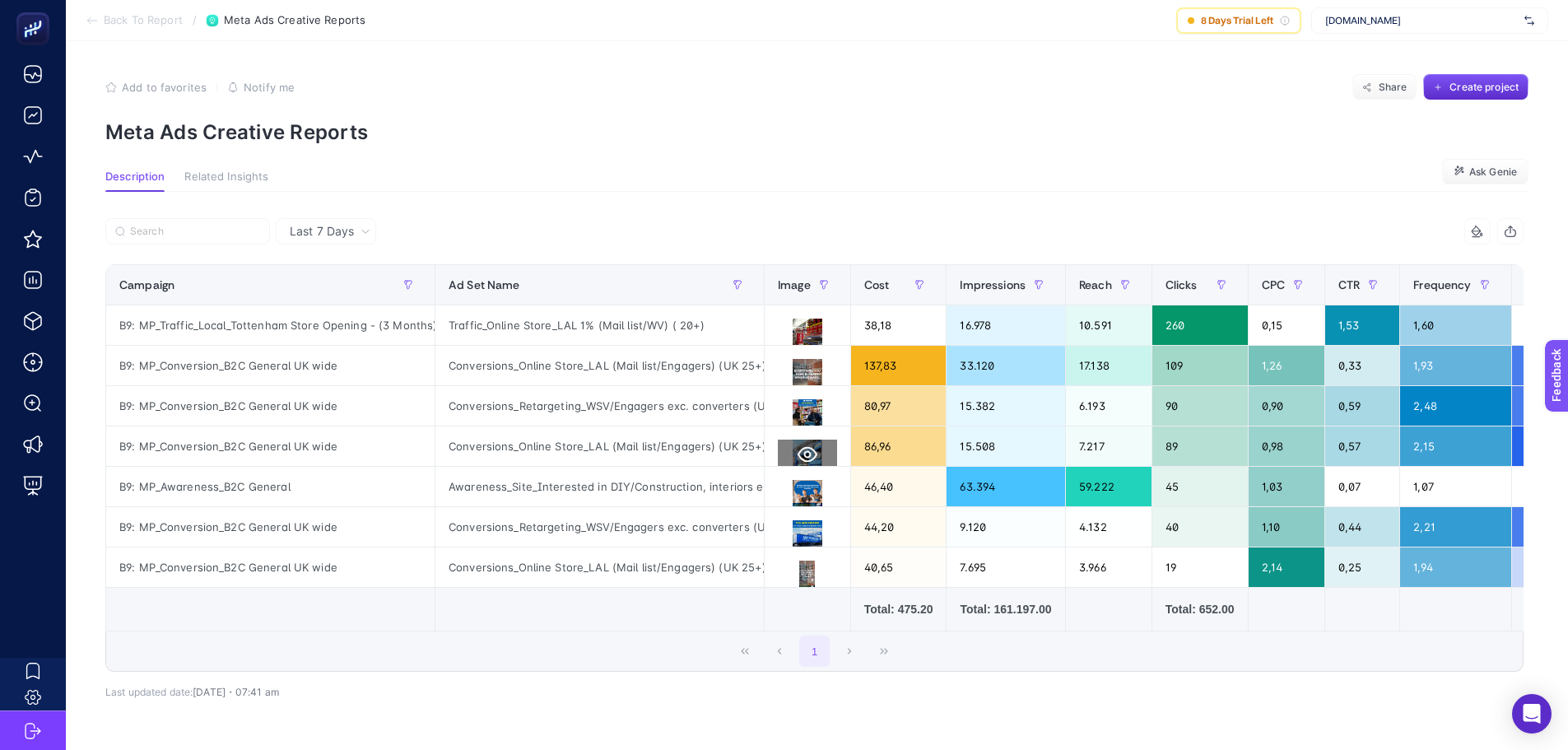
click at [799, 456] on icon at bounding box center [807, 455] width 19 height 16
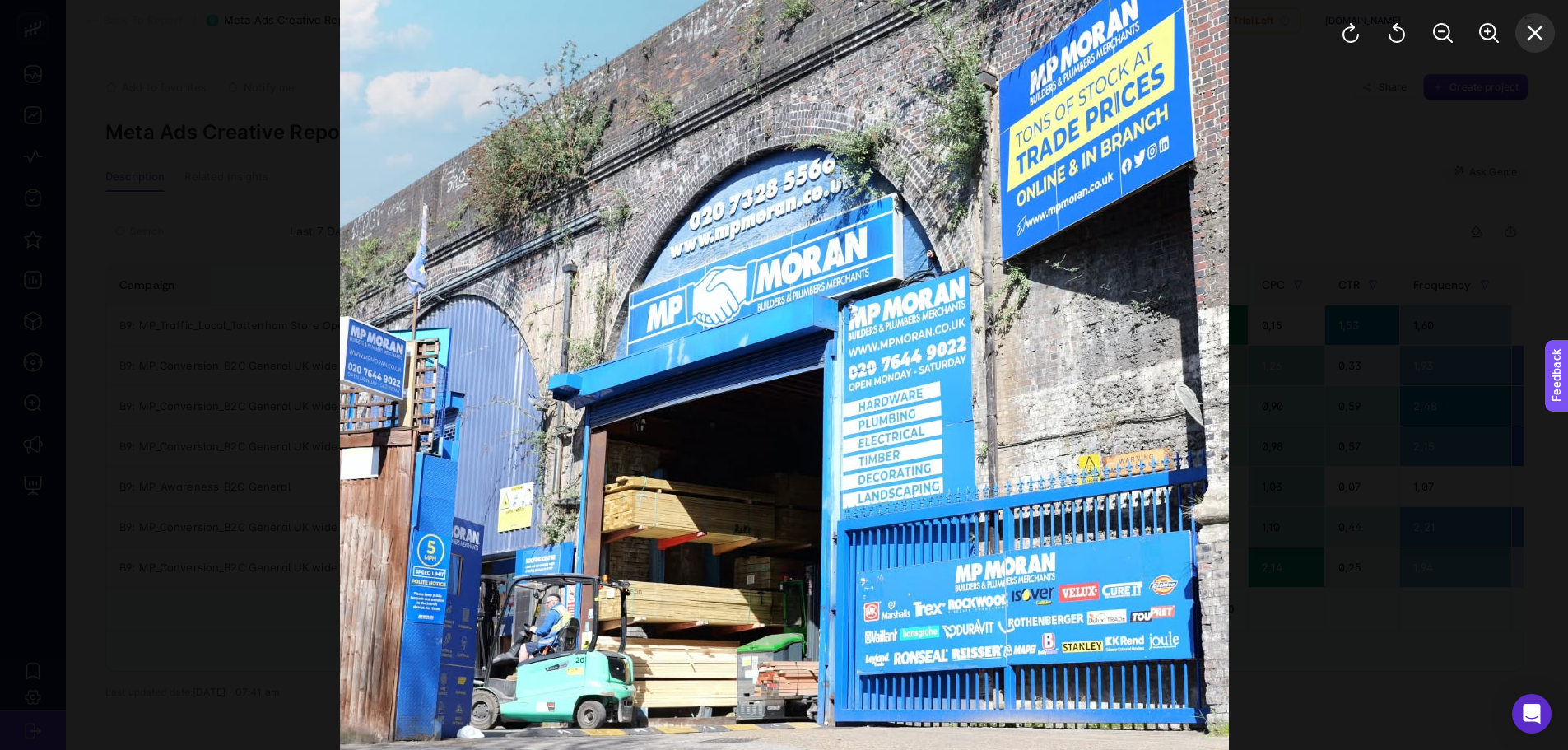
click at [1533, 42] on icon "Close" at bounding box center [1534, 32] width 19 height 19
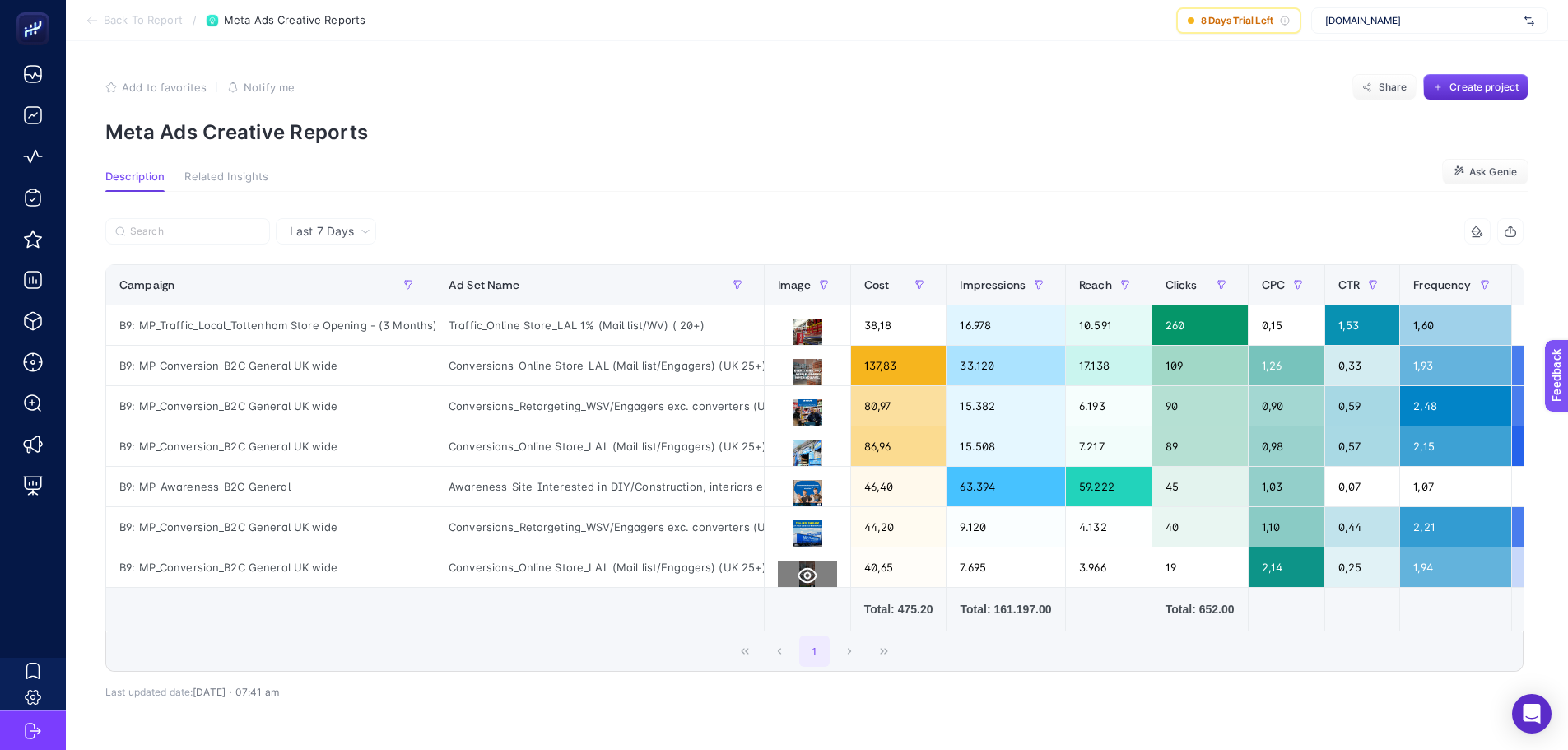
click at [805, 580] on icon at bounding box center [807, 574] width 19 height 19
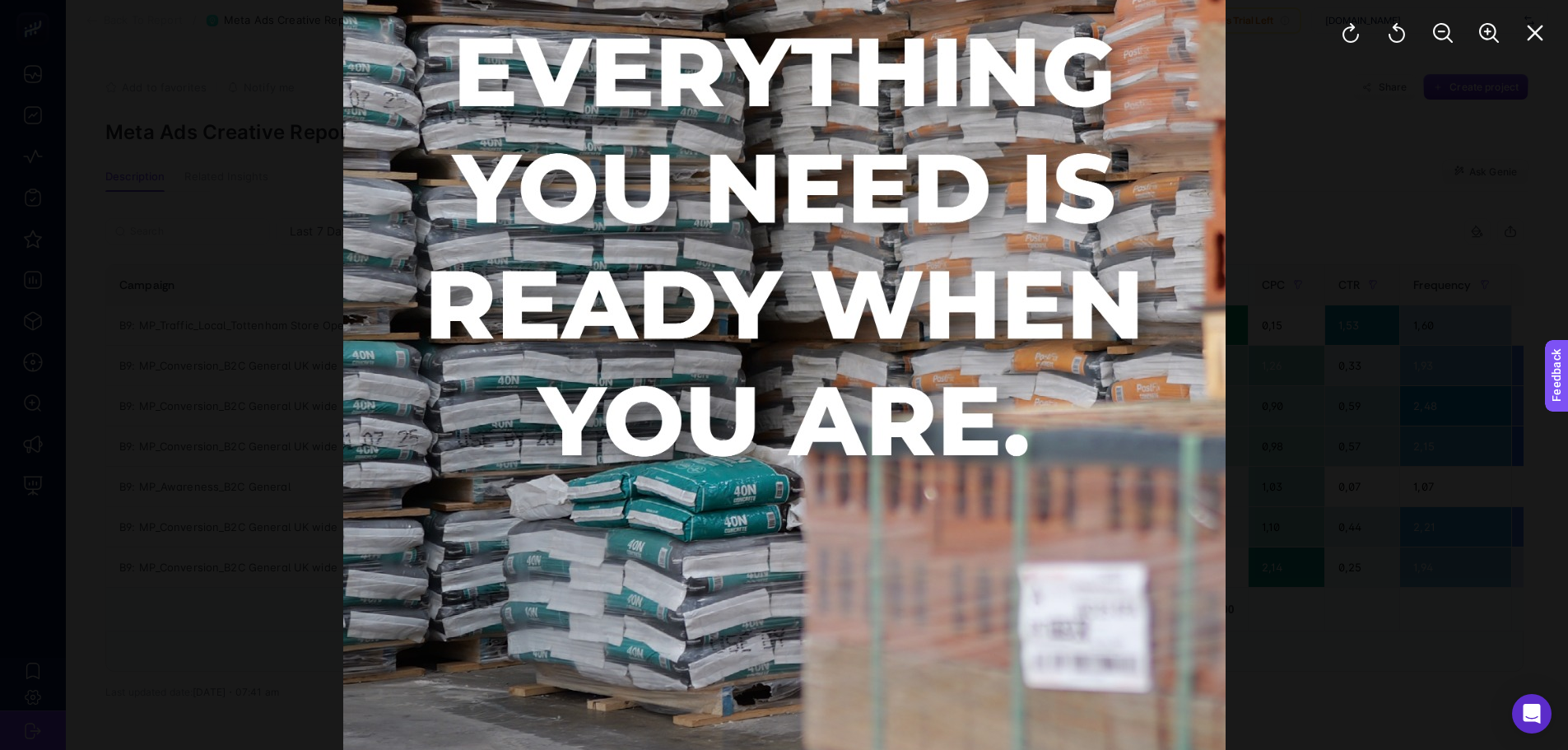
click at [1305, 442] on div at bounding box center [784, 375] width 1568 height 750
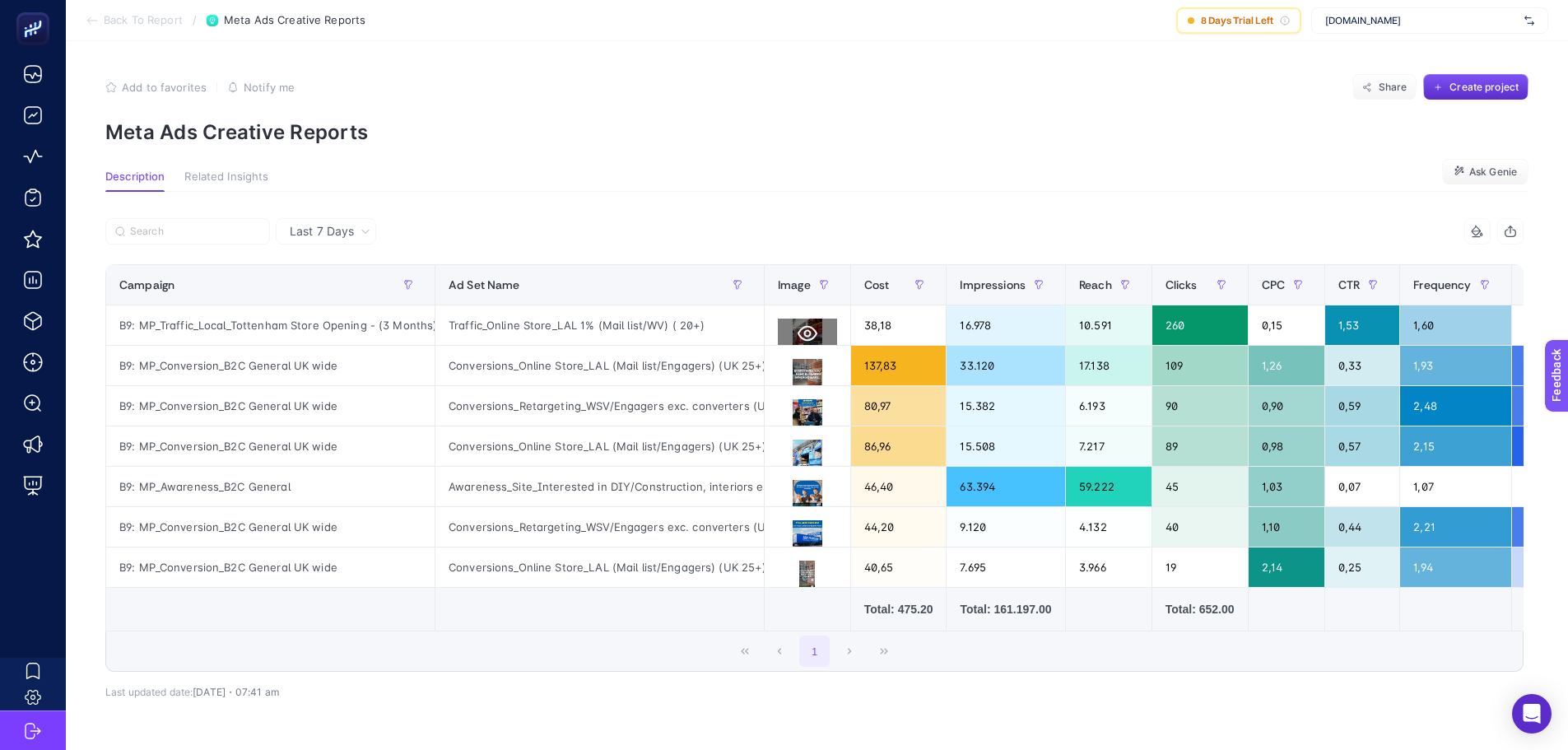
click at [811, 336] on icon at bounding box center [807, 333] width 19 height 19
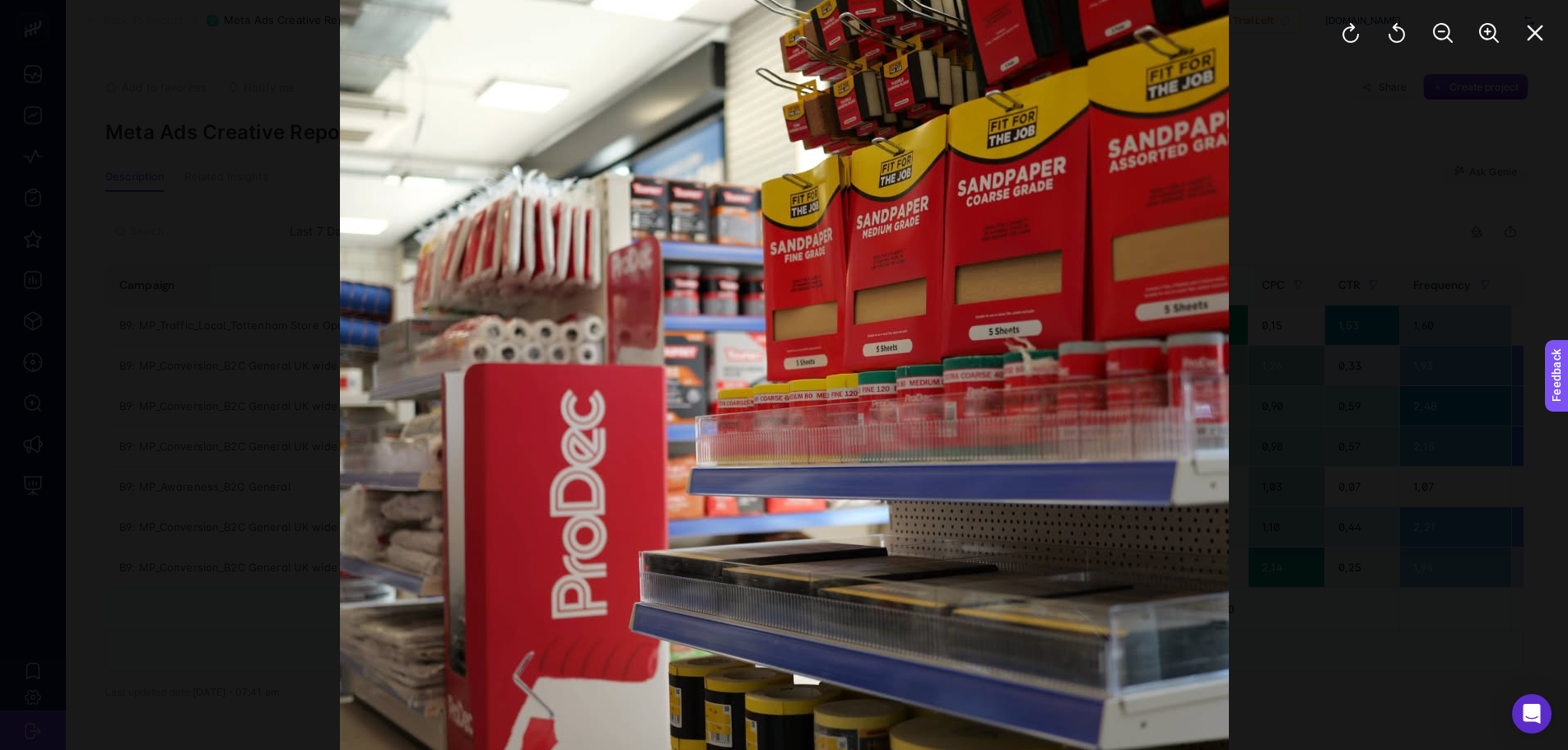
click at [1288, 375] on div at bounding box center [784, 375] width 1568 height 750
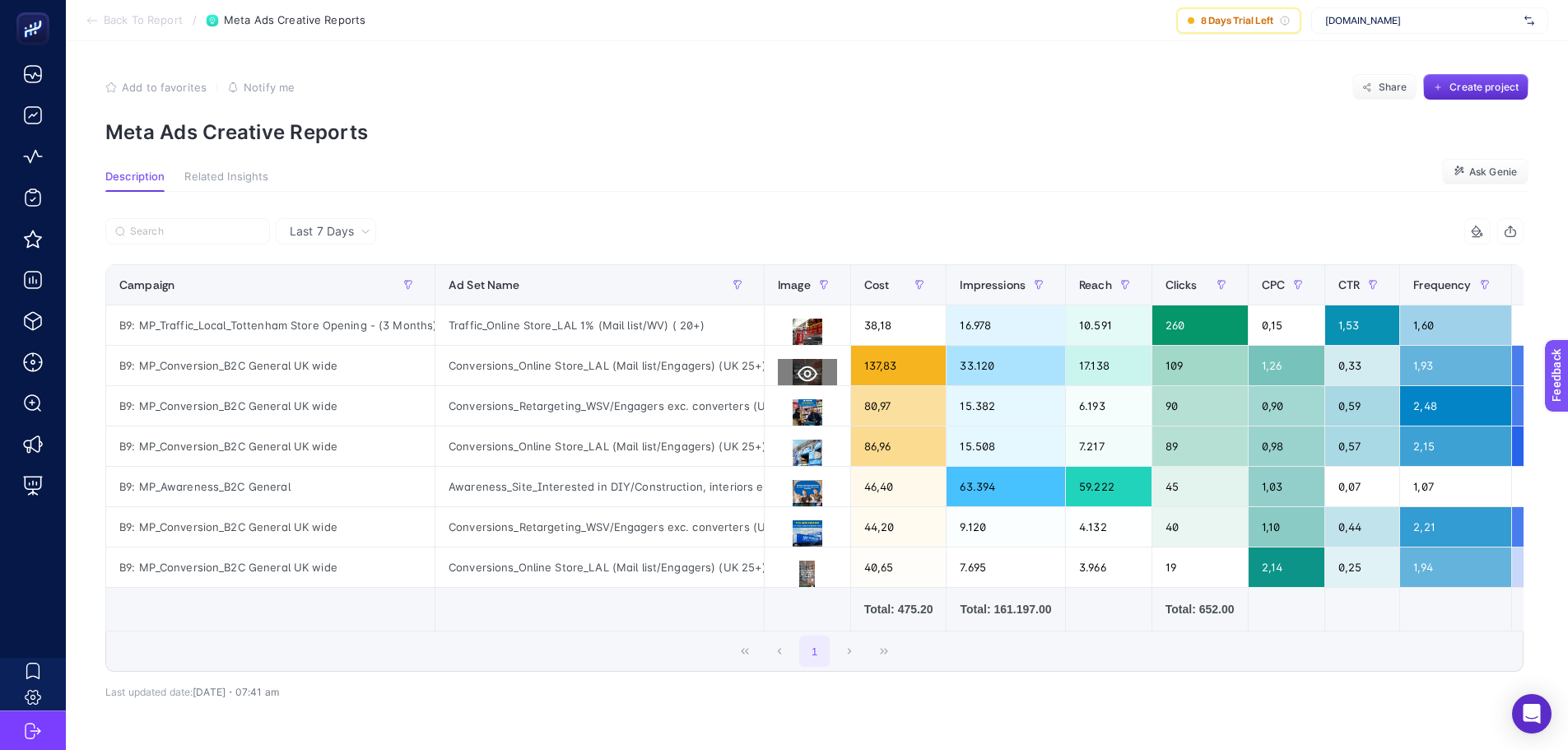
click at [815, 374] on icon at bounding box center [807, 373] width 19 height 19
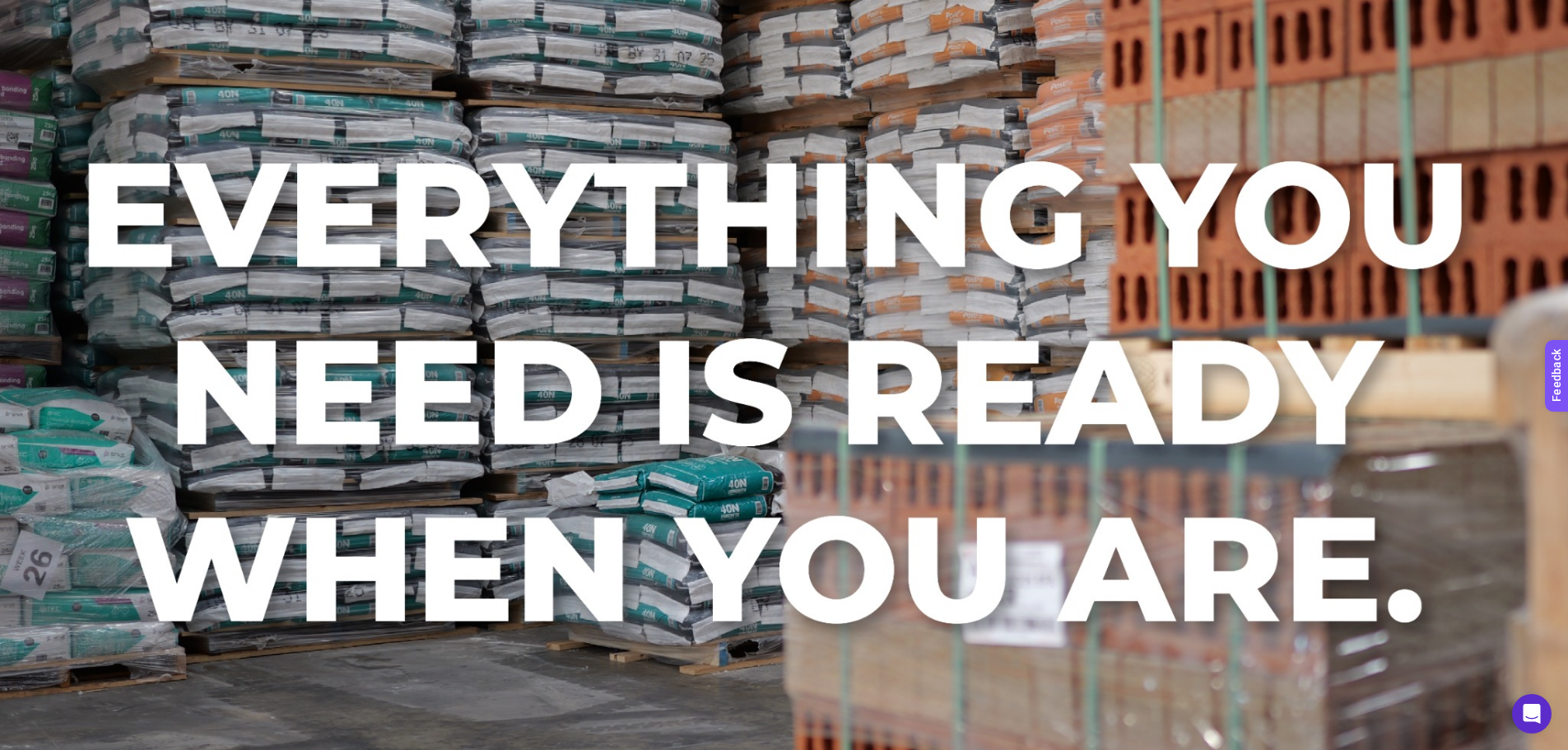
click at [1400, 95] on img at bounding box center [784, 375] width 1568 height 1568
click at [1321, 316] on img at bounding box center [784, 375] width 1568 height 1568
click at [1319, 317] on img at bounding box center [784, 375] width 1568 height 1568
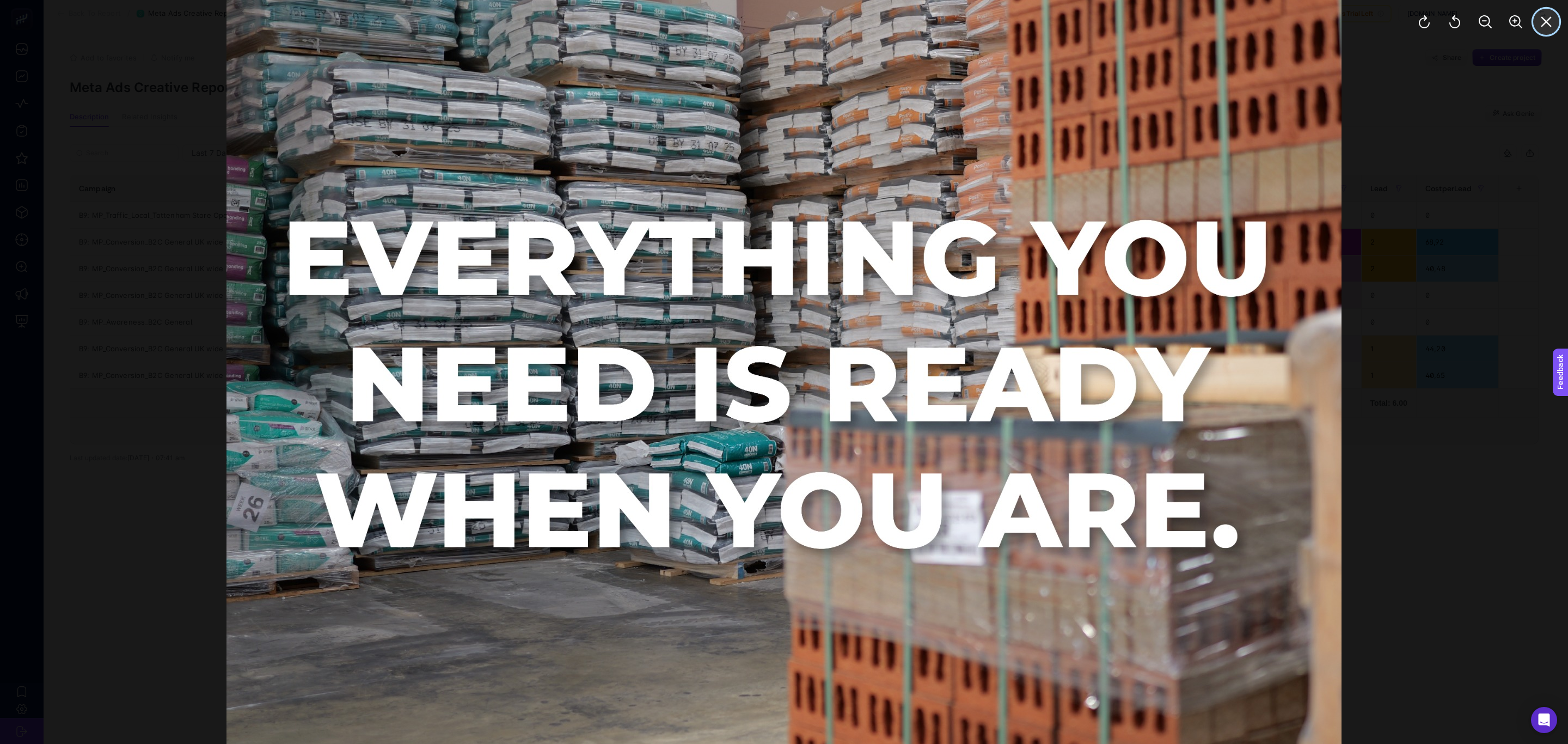
click at [1045, 13] on button "Close" at bounding box center [1546, 21] width 26 height 26
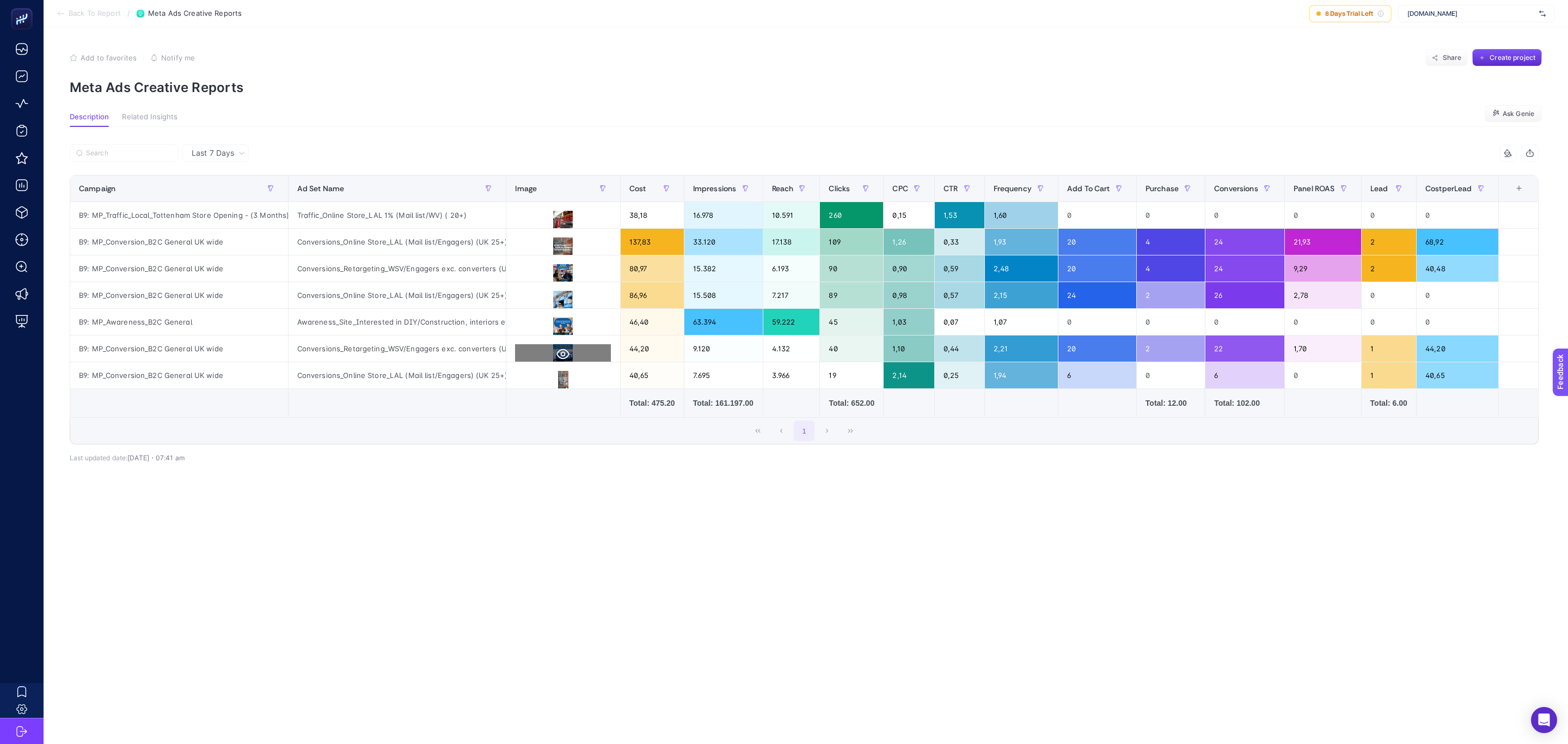
click at [565, 359] on icon at bounding box center [562, 354] width 13 height 10
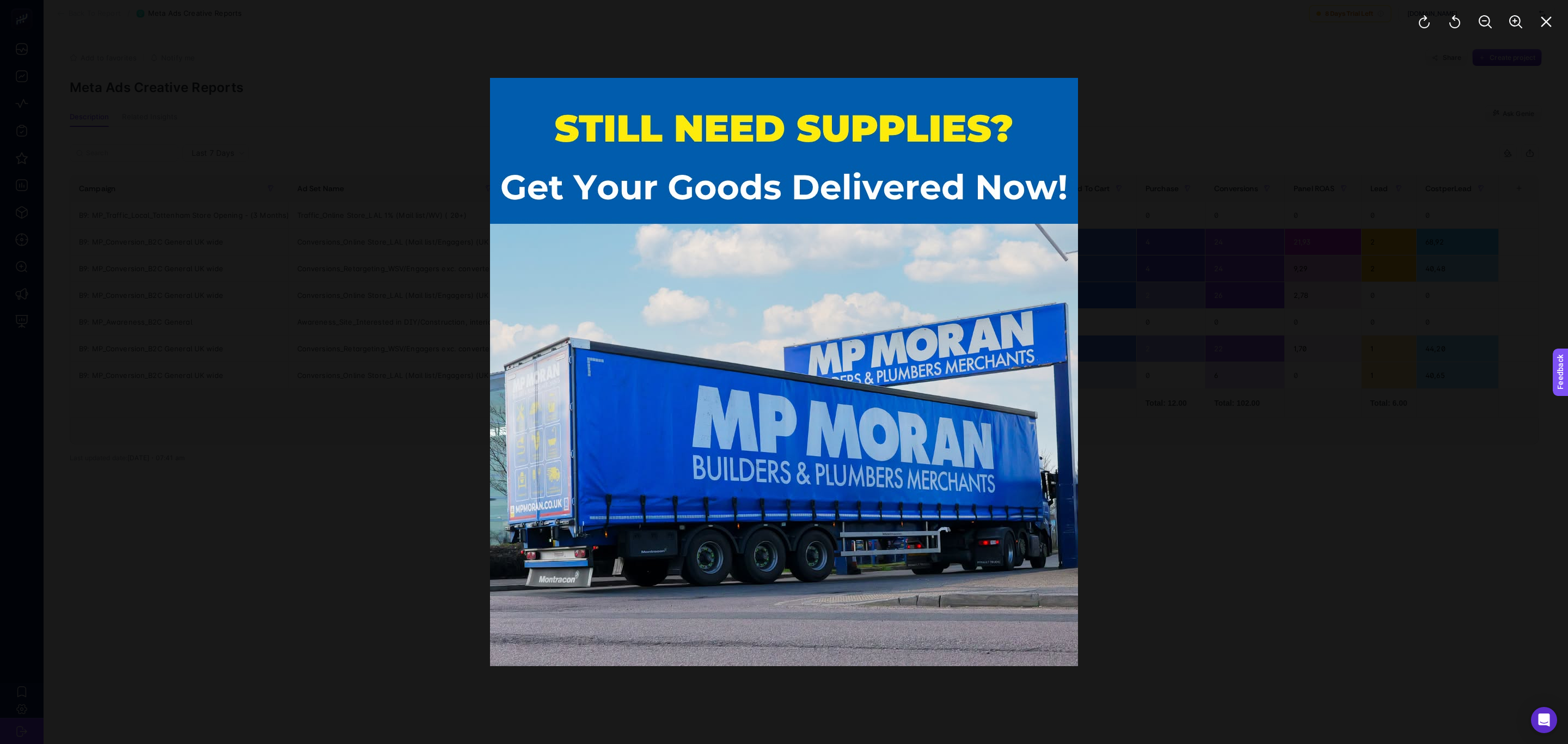
drag, startPoint x: 1188, startPoint y: 237, endPoint x: 1186, endPoint y: 221, distance: 16.1
click at [1045, 232] on div at bounding box center [784, 372] width 1568 height 744
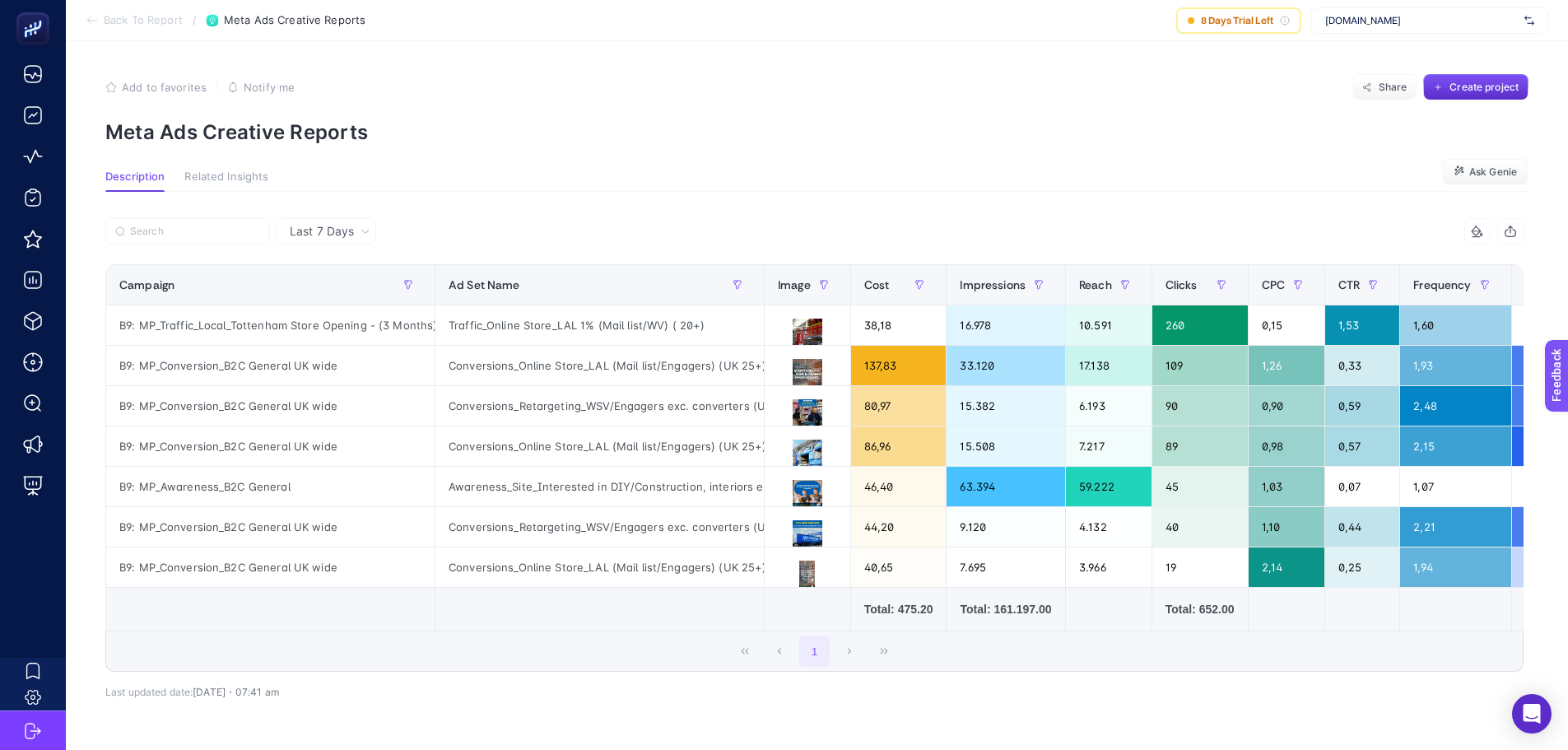
click at [821, 147] on article "Add to favorites false Notify me Share Create project Meta Ads Creative Reports…" at bounding box center [817, 429] width 1502 height 776
